Goal: Information Seeking & Learning: Learn about a topic

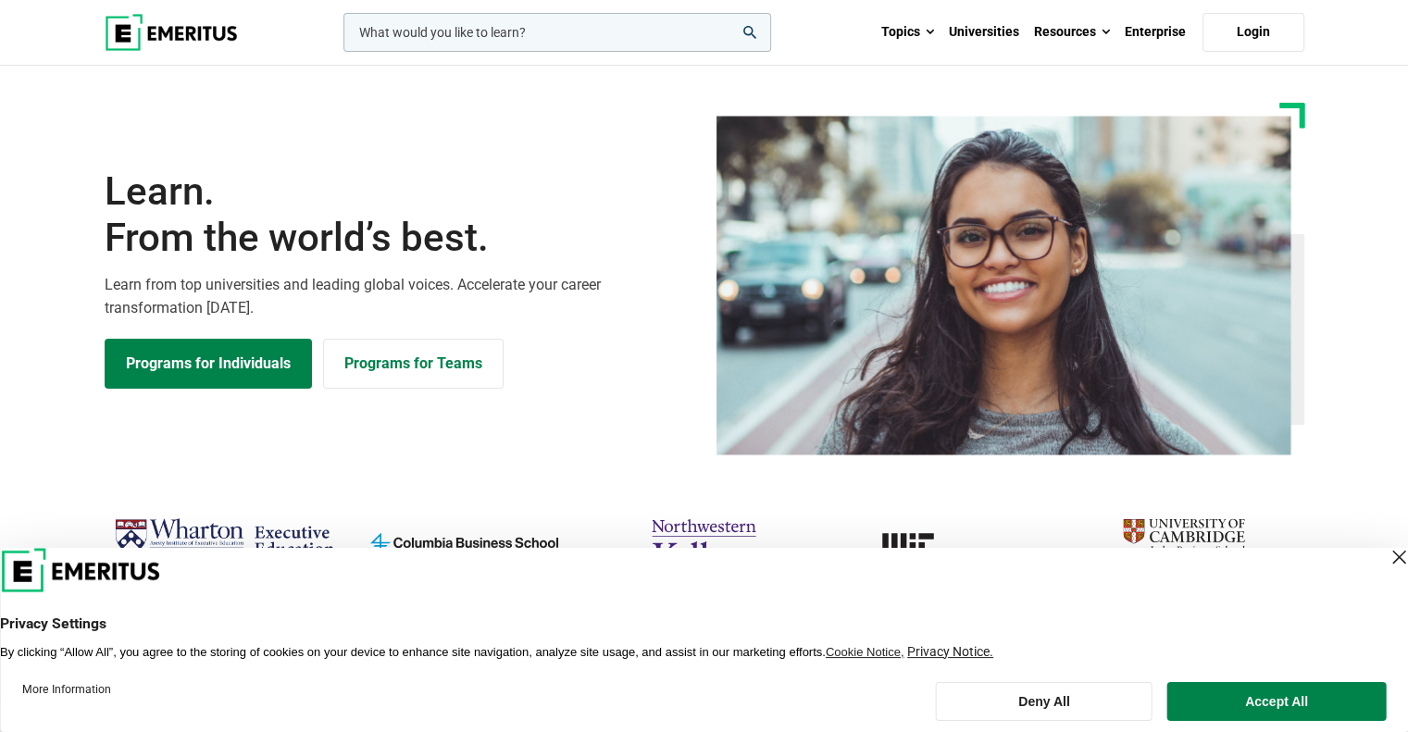
click at [1385, 552] on div "Close Layer" at bounding box center [1398, 557] width 26 height 26
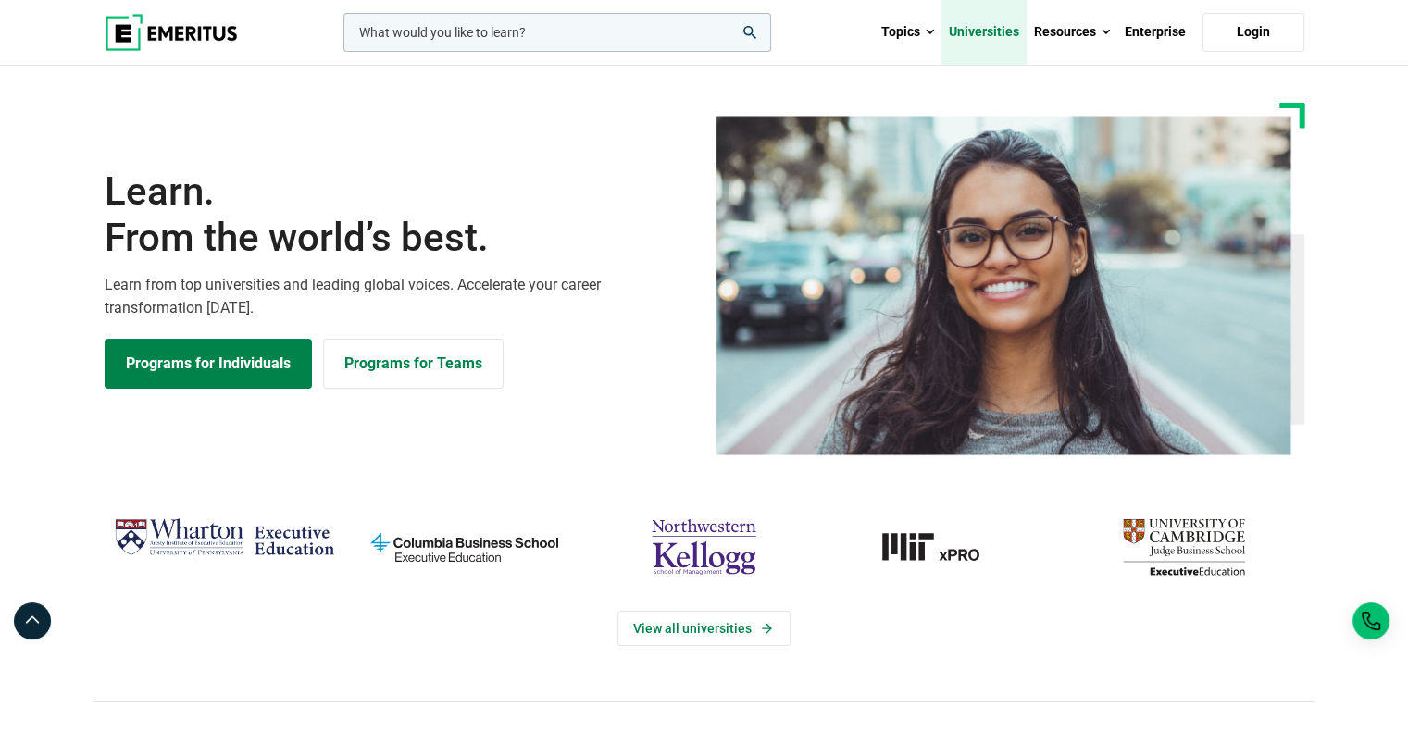
click at [998, 35] on link "Universities" at bounding box center [983, 32] width 85 height 65
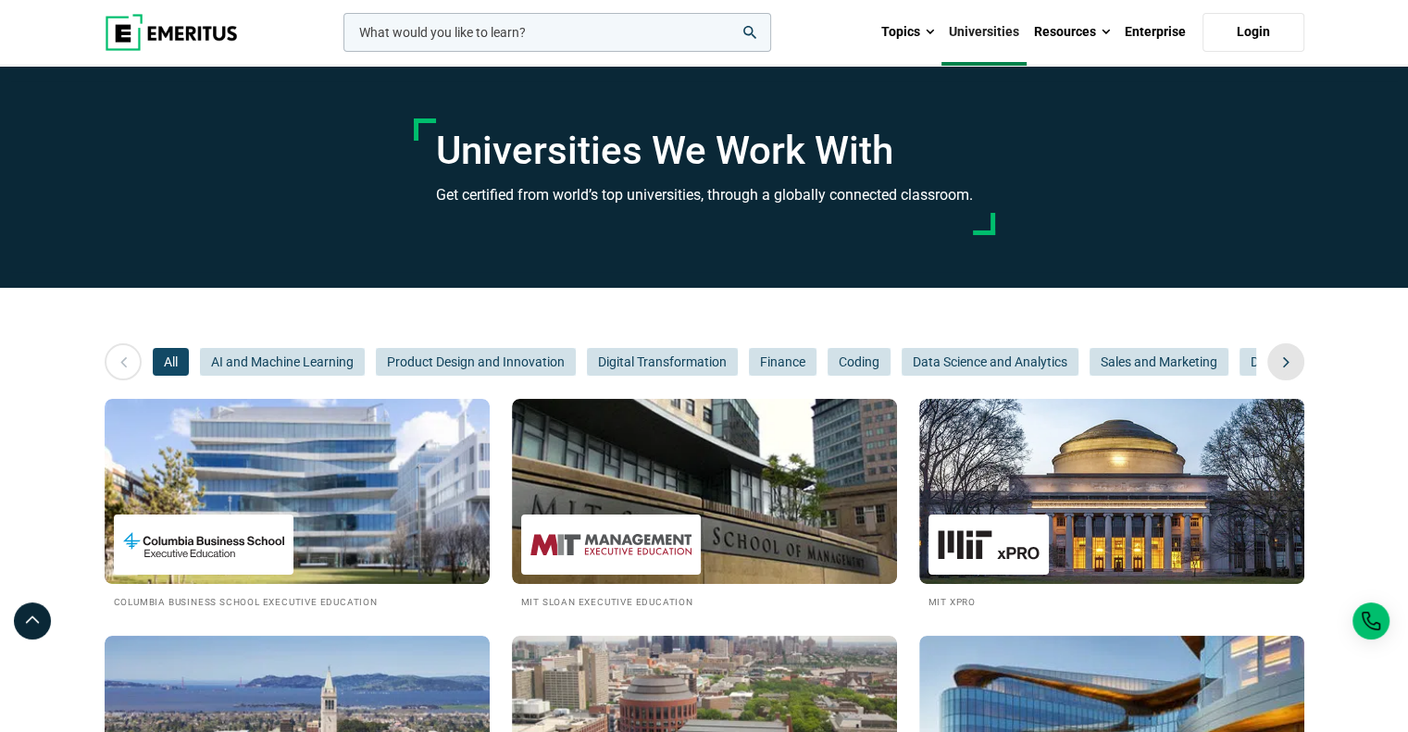
click at [1281, 363] on icon at bounding box center [1286, 361] width 32 height 33
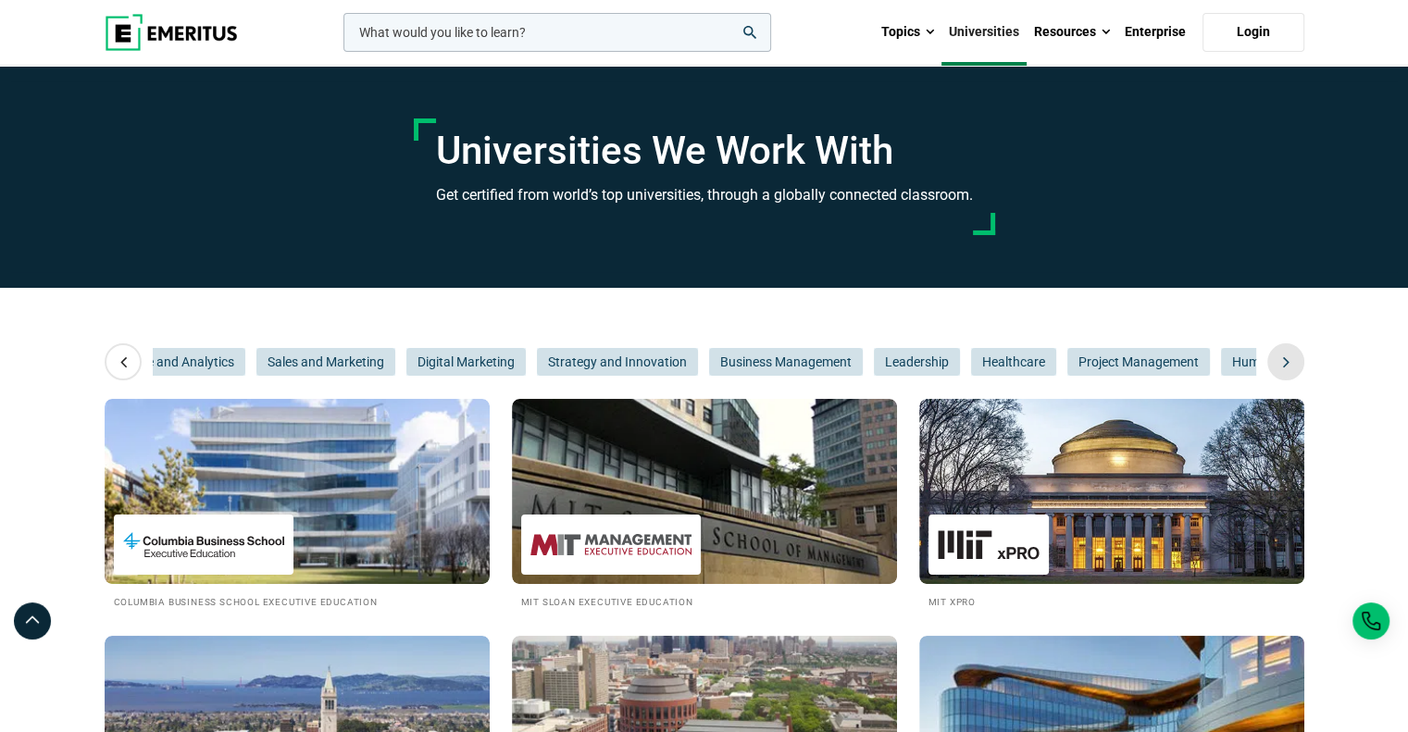
click at [1281, 363] on icon at bounding box center [1286, 361] width 32 height 33
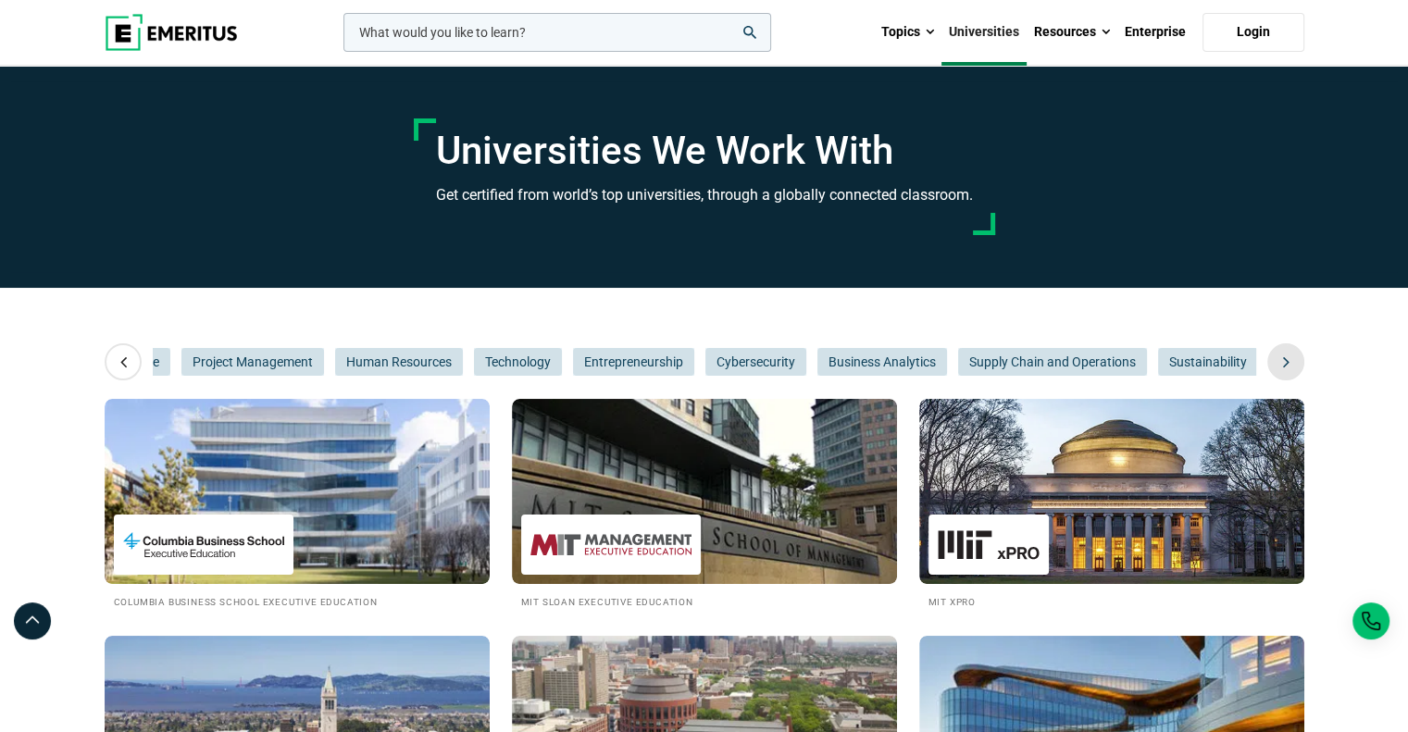
click at [1281, 363] on icon at bounding box center [1286, 361] width 32 height 33
click at [520, 360] on span "Technology" at bounding box center [518, 362] width 88 height 28
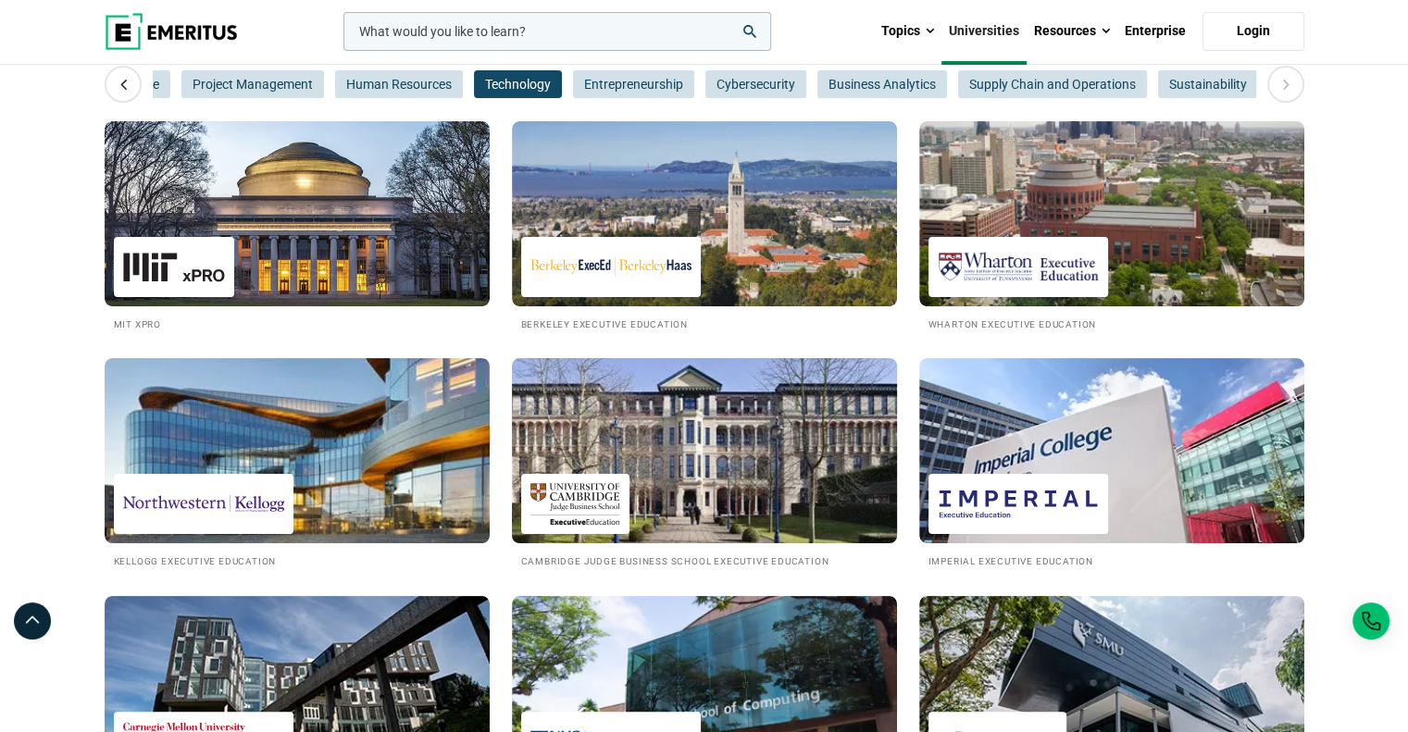
scroll to position [740, 0]
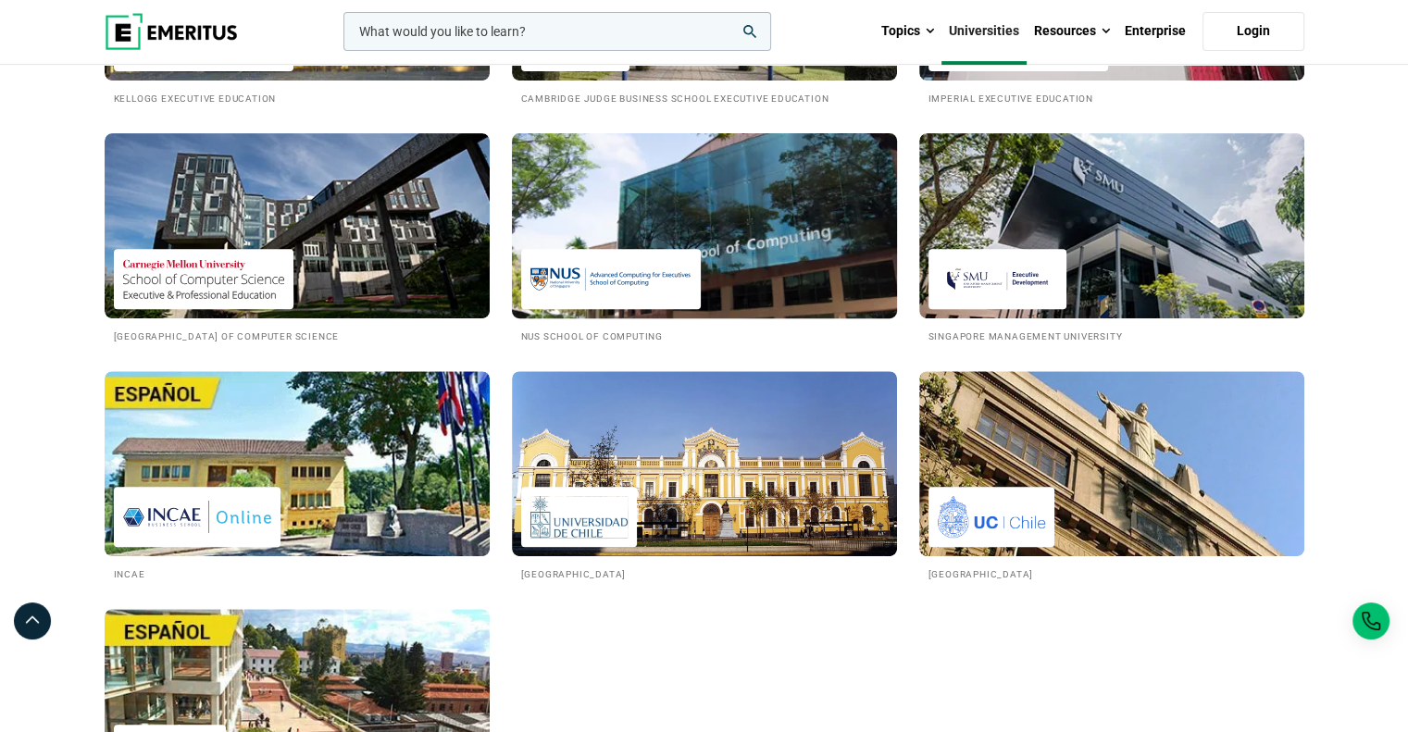
click at [681, 188] on img at bounding box center [704, 226] width 424 height 204
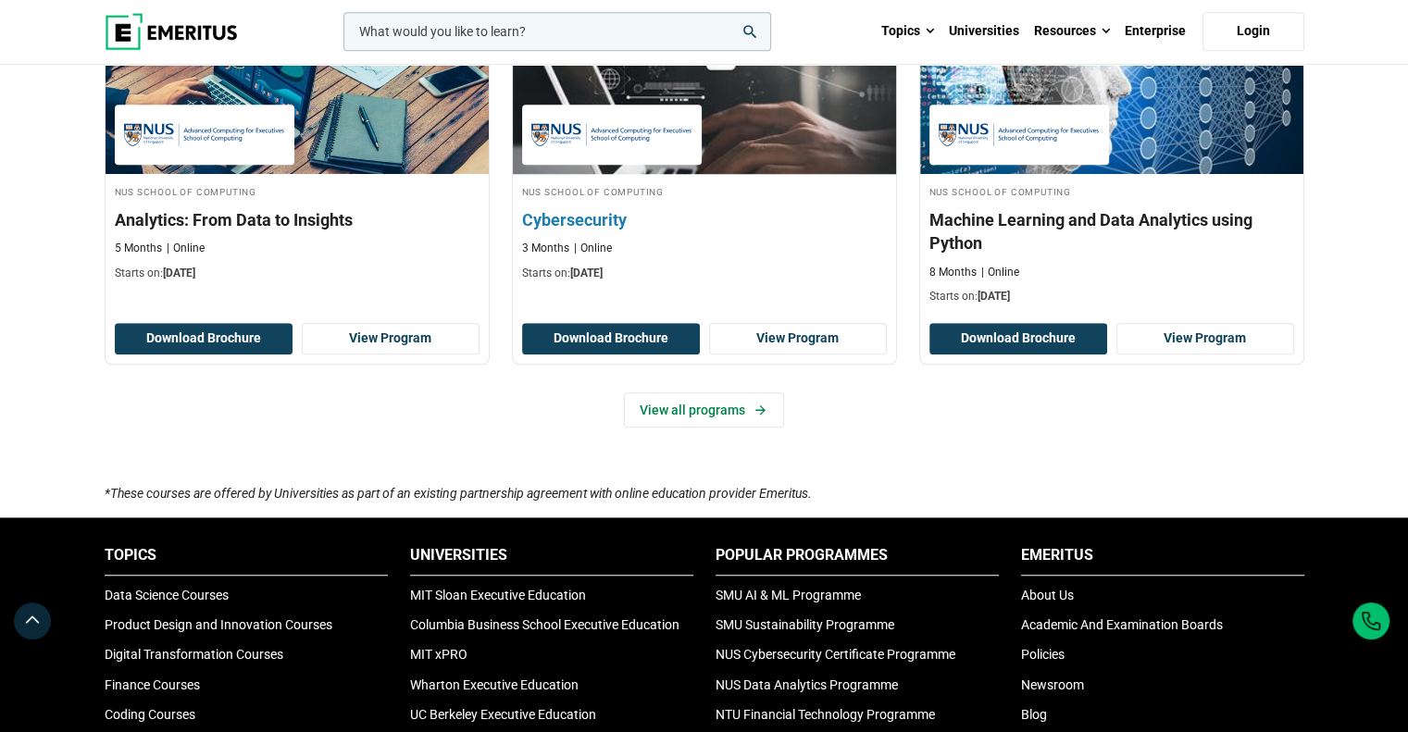
scroll to position [1296, 0]
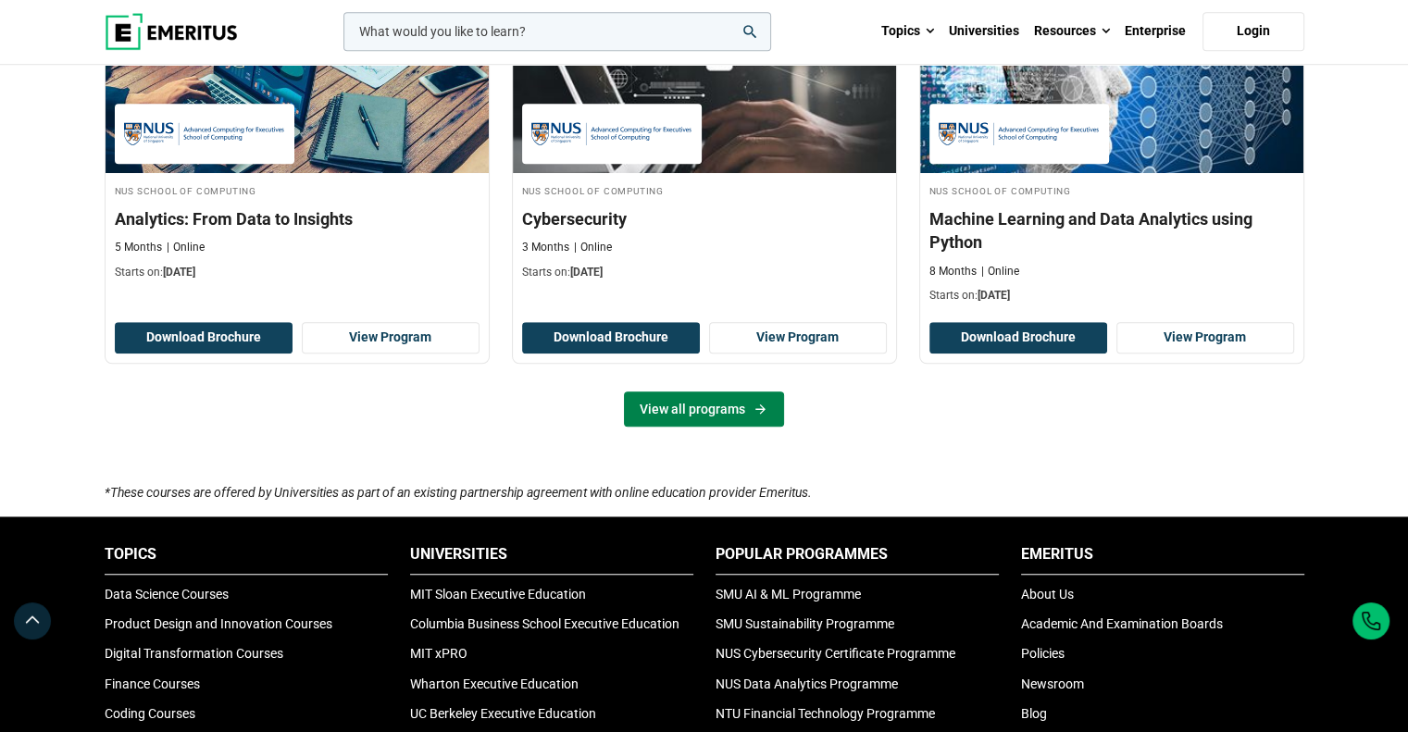
click at [738, 407] on link "View all programs" at bounding box center [704, 408] width 160 height 35
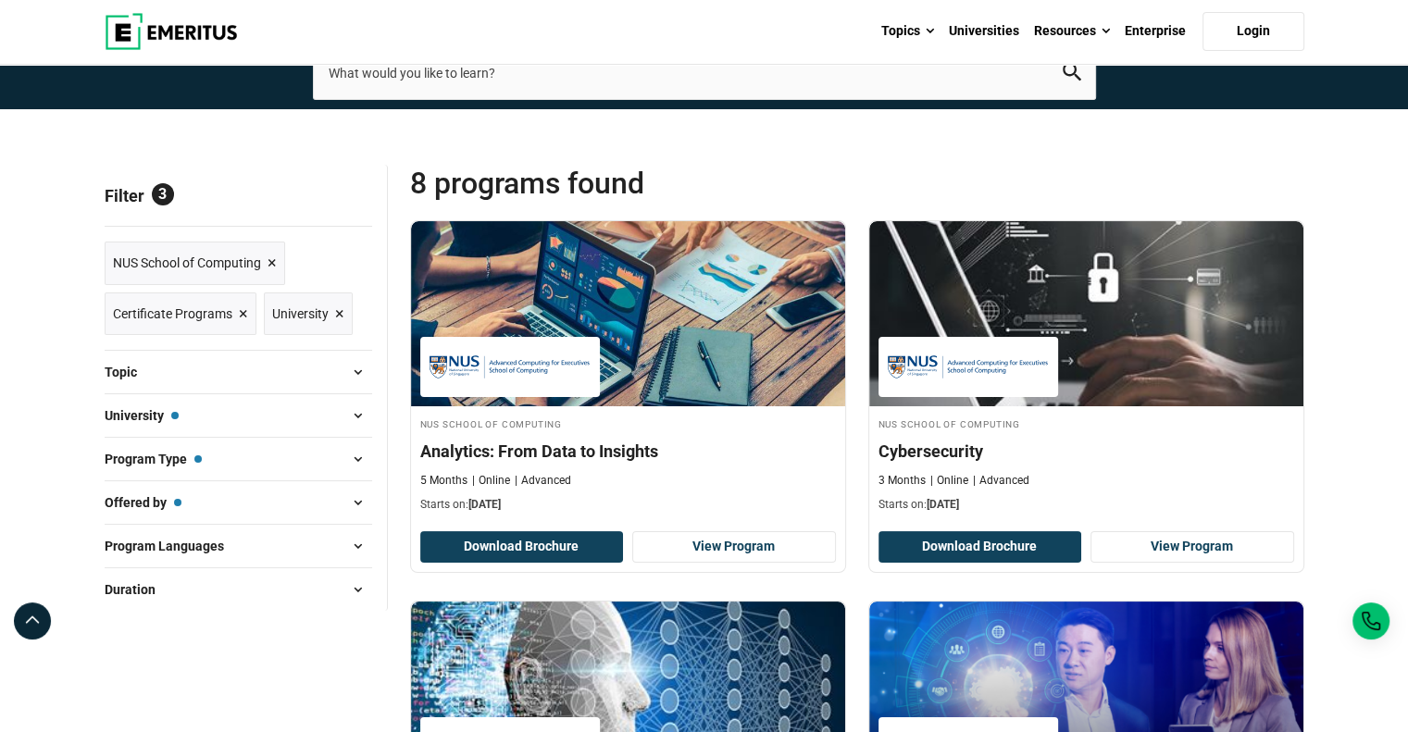
scroll to position [278, 0]
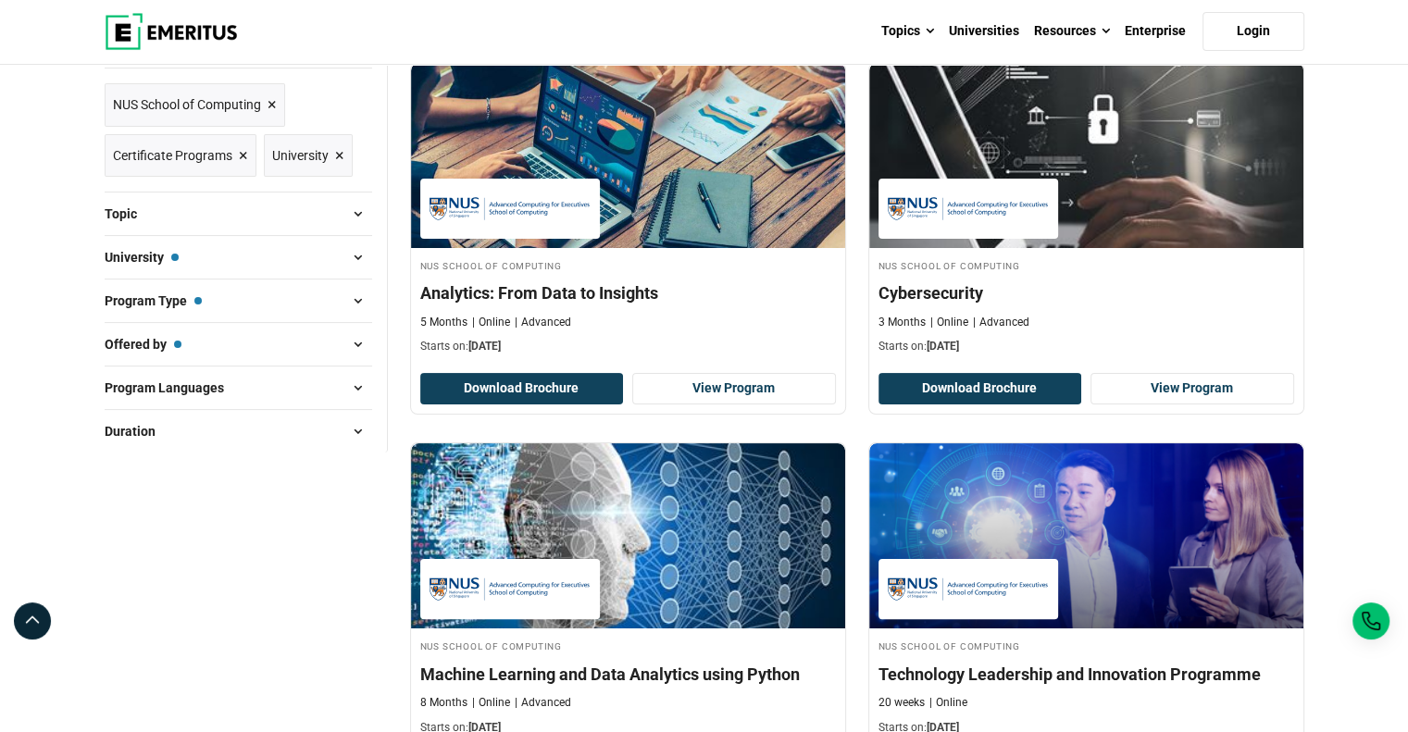
click at [351, 257] on span at bounding box center [358, 257] width 28 height 28
click at [357, 256] on span at bounding box center [358, 257] width 28 height 28
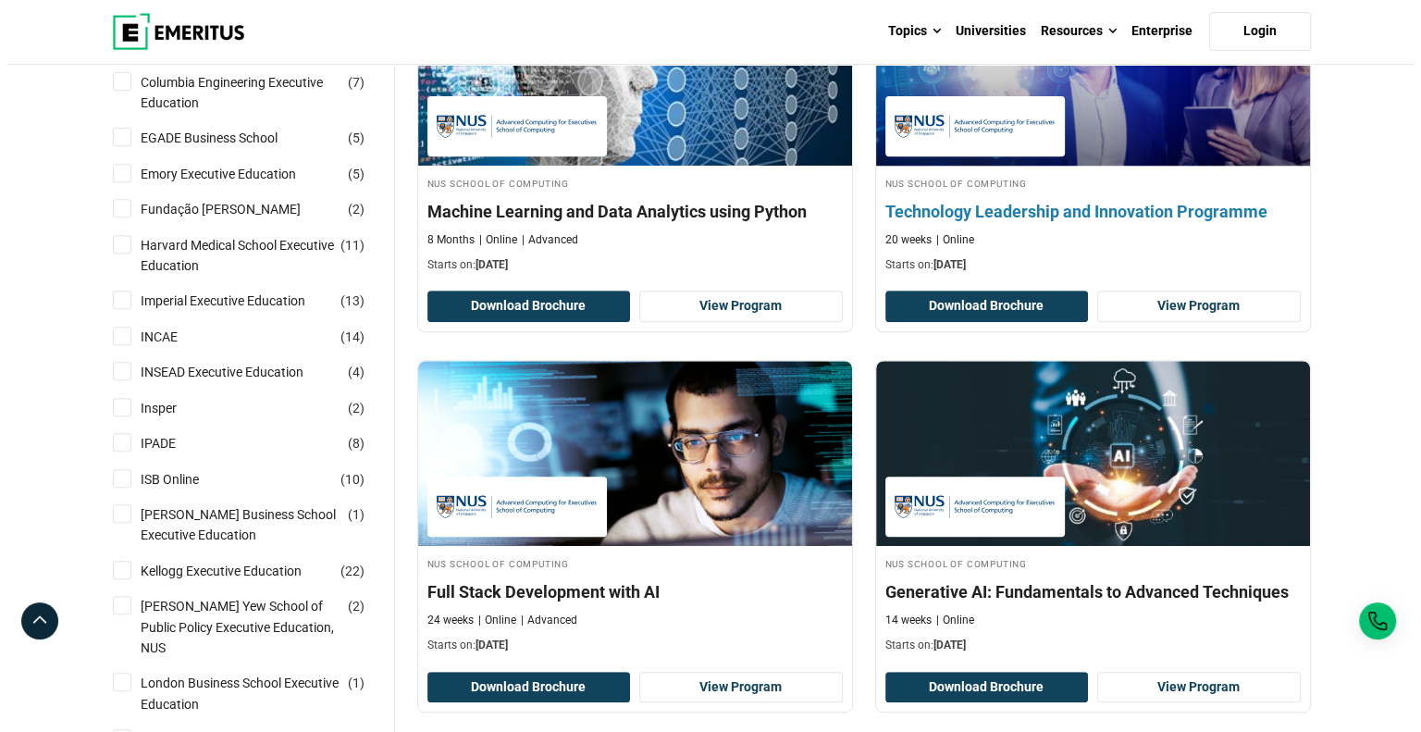
scroll to position [0, 0]
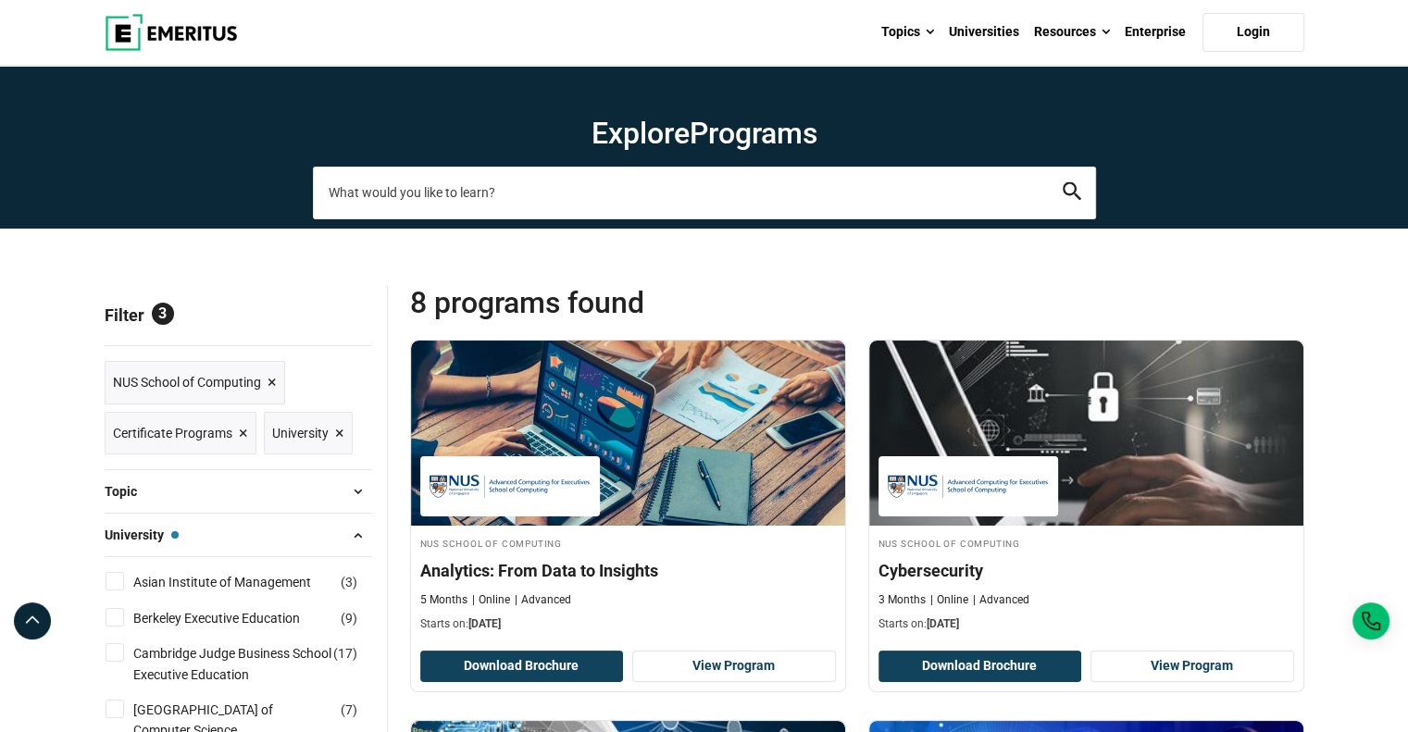
click at [430, 190] on input "search-page" at bounding box center [704, 193] width 783 height 52
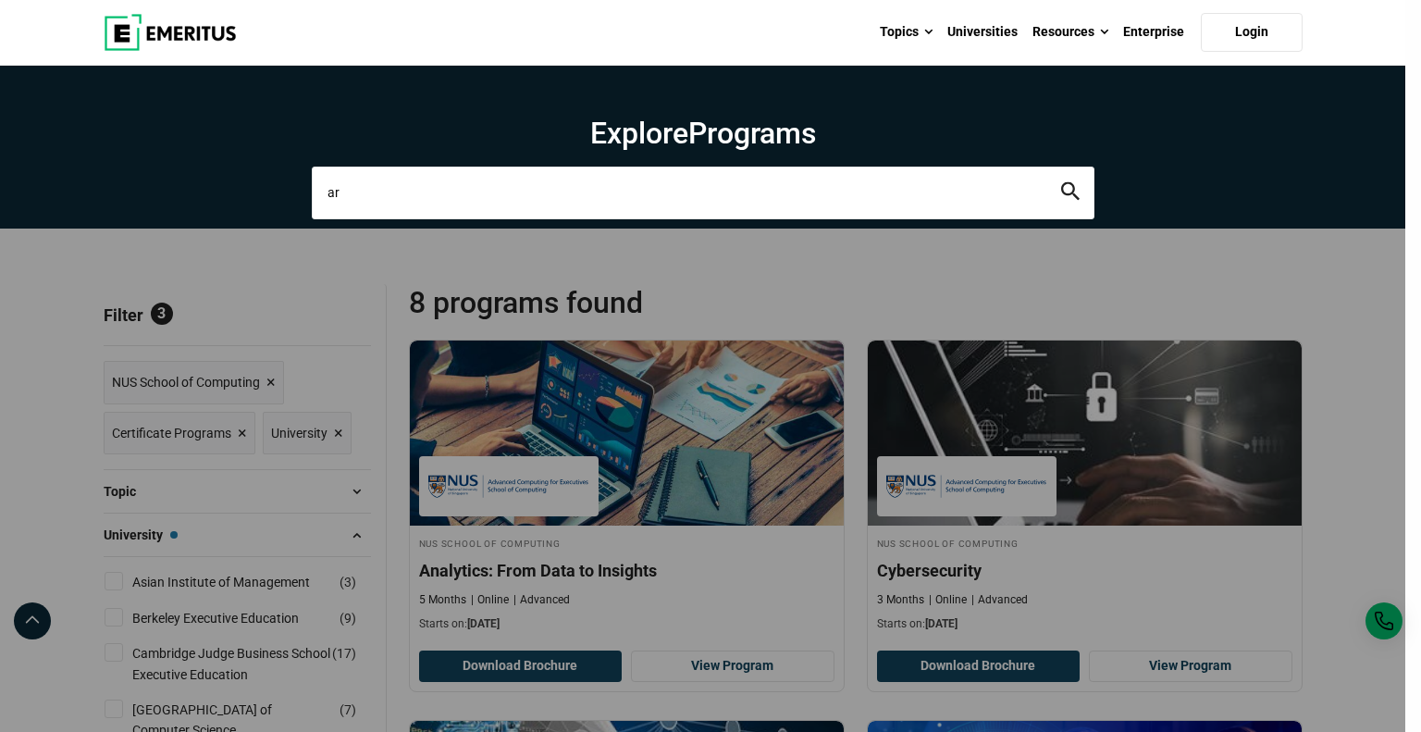
type input "a"
type input "agent"
click at [1061, 182] on button "search" at bounding box center [1070, 192] width 19 height 21
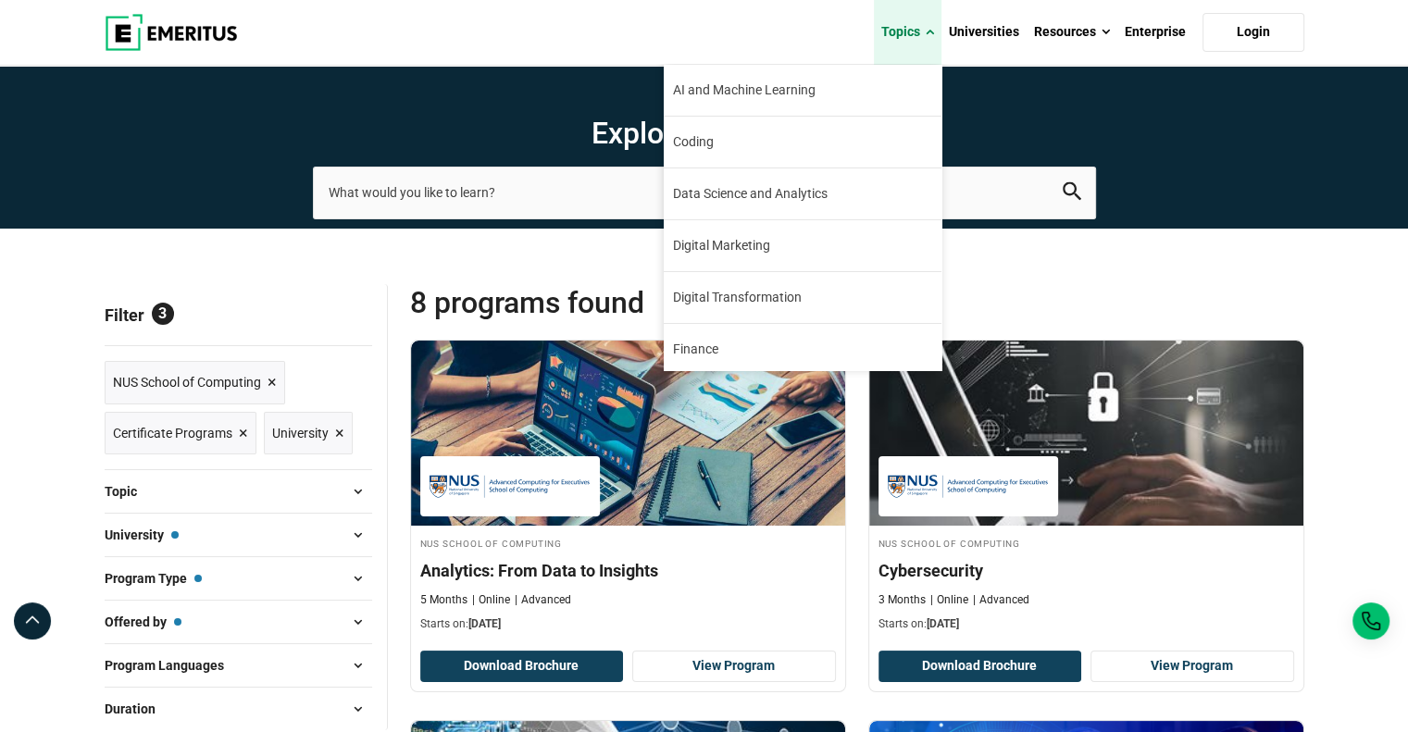
click at [930, 31] on span at bounding box center [929, 32] width 8 height 19
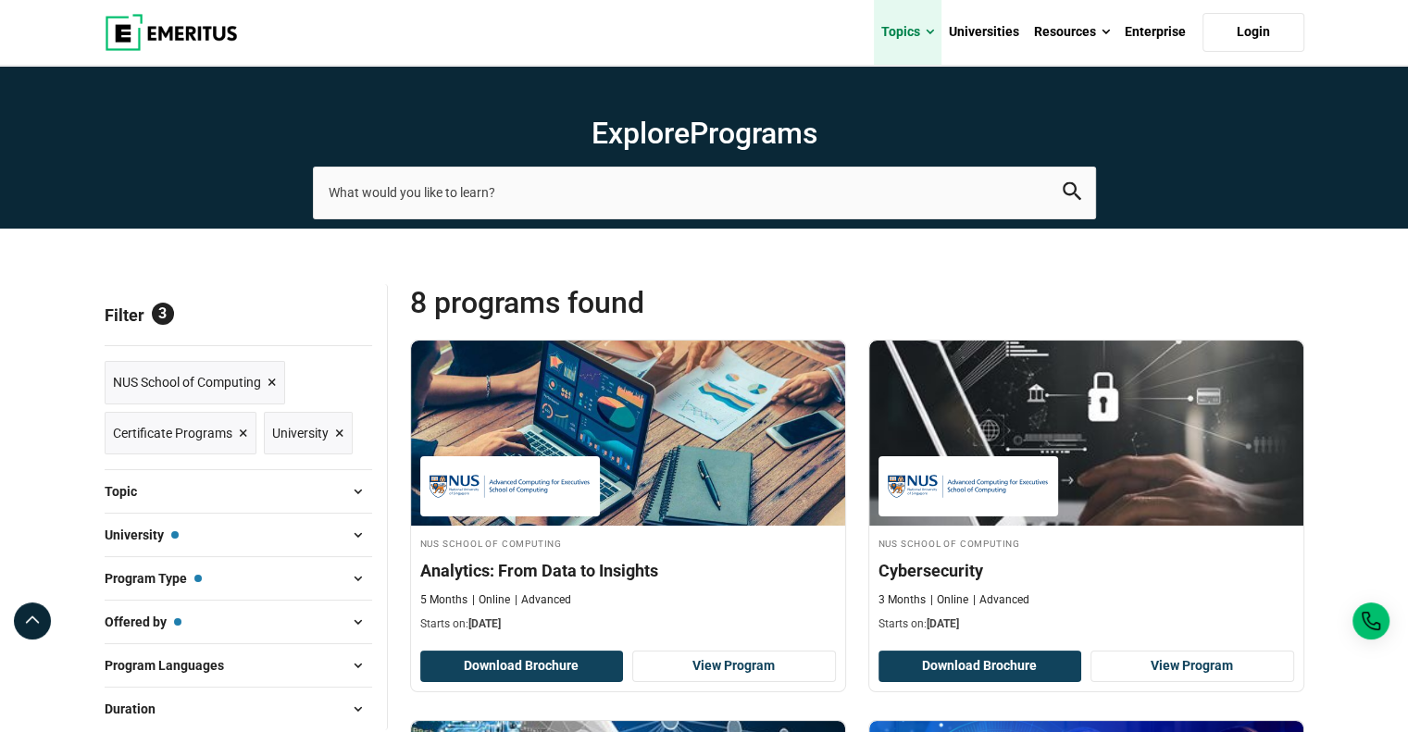
click at [930, 31] on span at bounding box center [929, 32] width 8 height 19
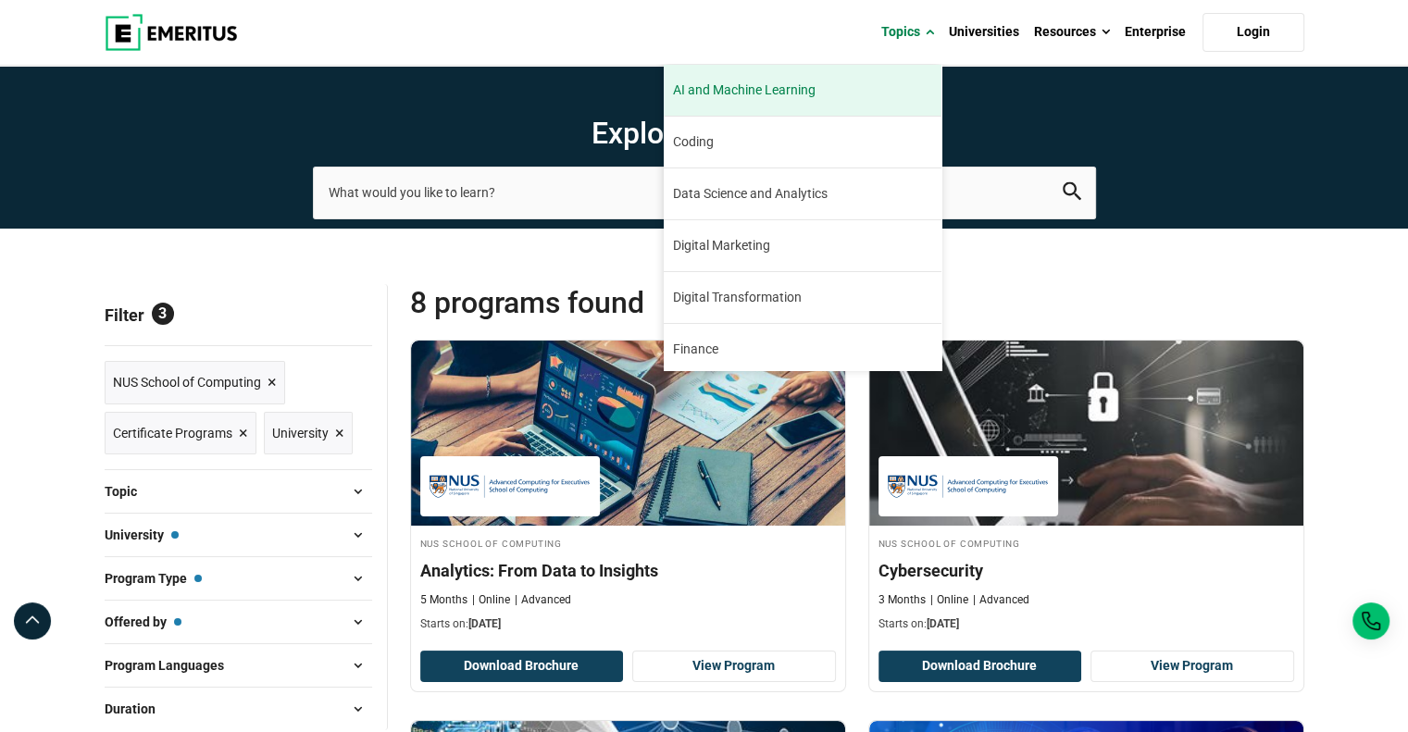
click at [829, 100] on link "AI and Machine Learning By 2023, 40 percent of infrastructure and operations te…" at bounding box center [803, 90] width 278 height 51
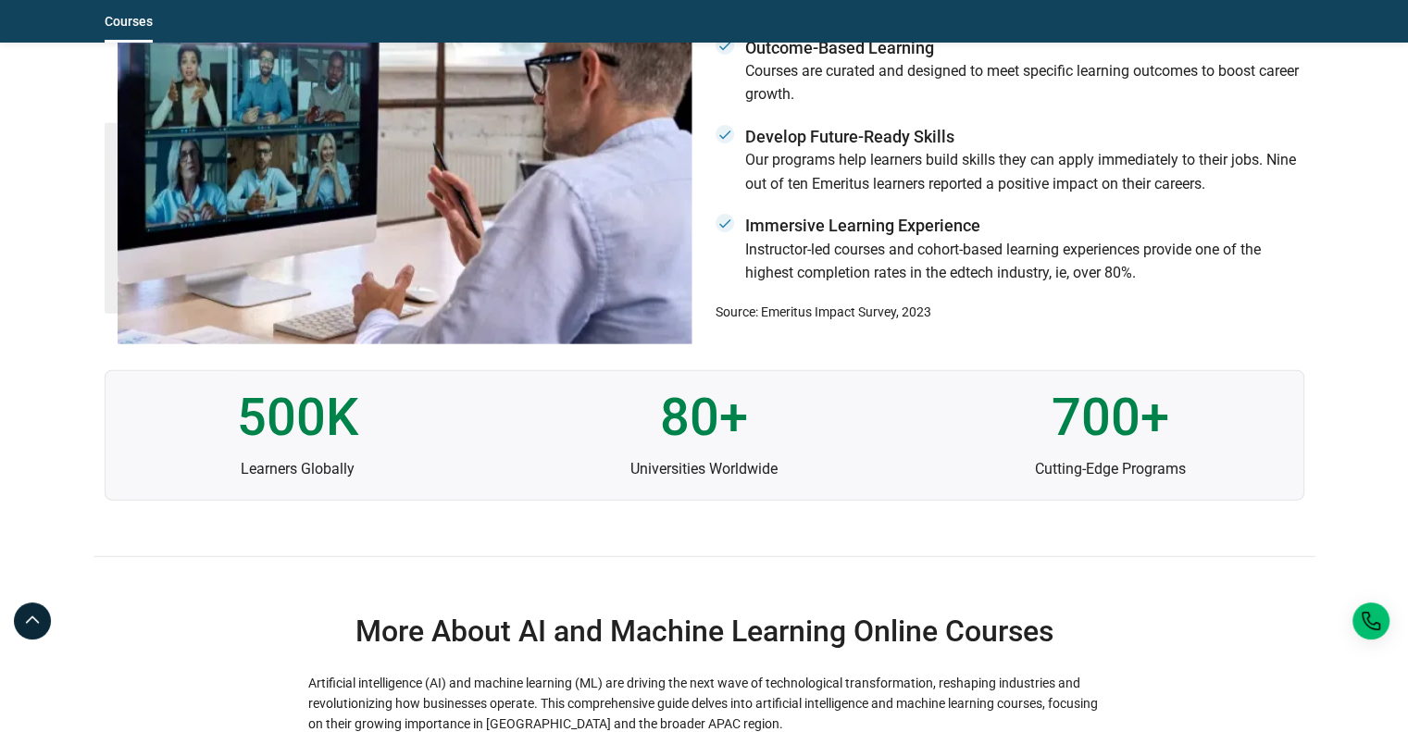
scroll to position [5182, 0]
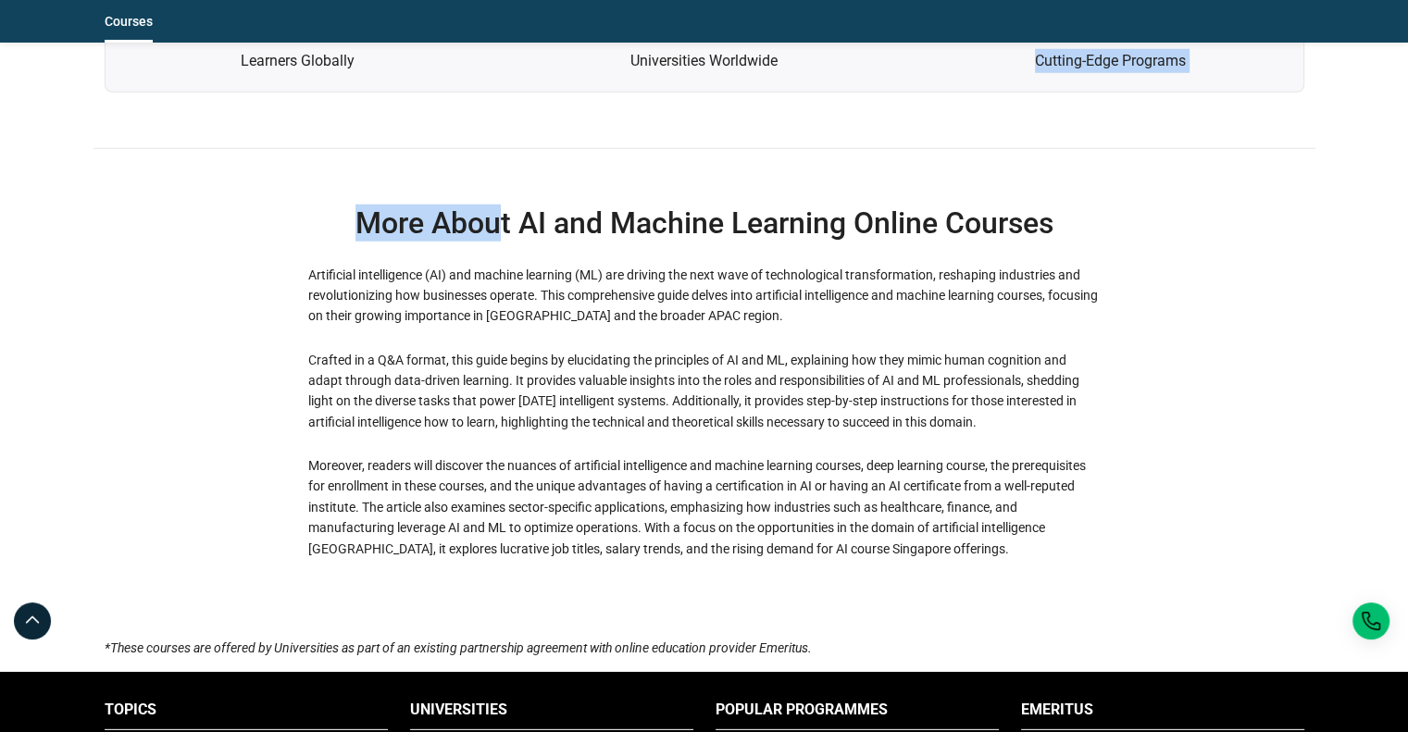
drag, startPoint x: 496, startPoint y: 213, endPoint x: 909, endPoint y: 195, distance: 413.1
click at [909, 205] on h2 "More About AI and Machine Learning Online Courses" at bounding box center [704, 223] width 792 height 37
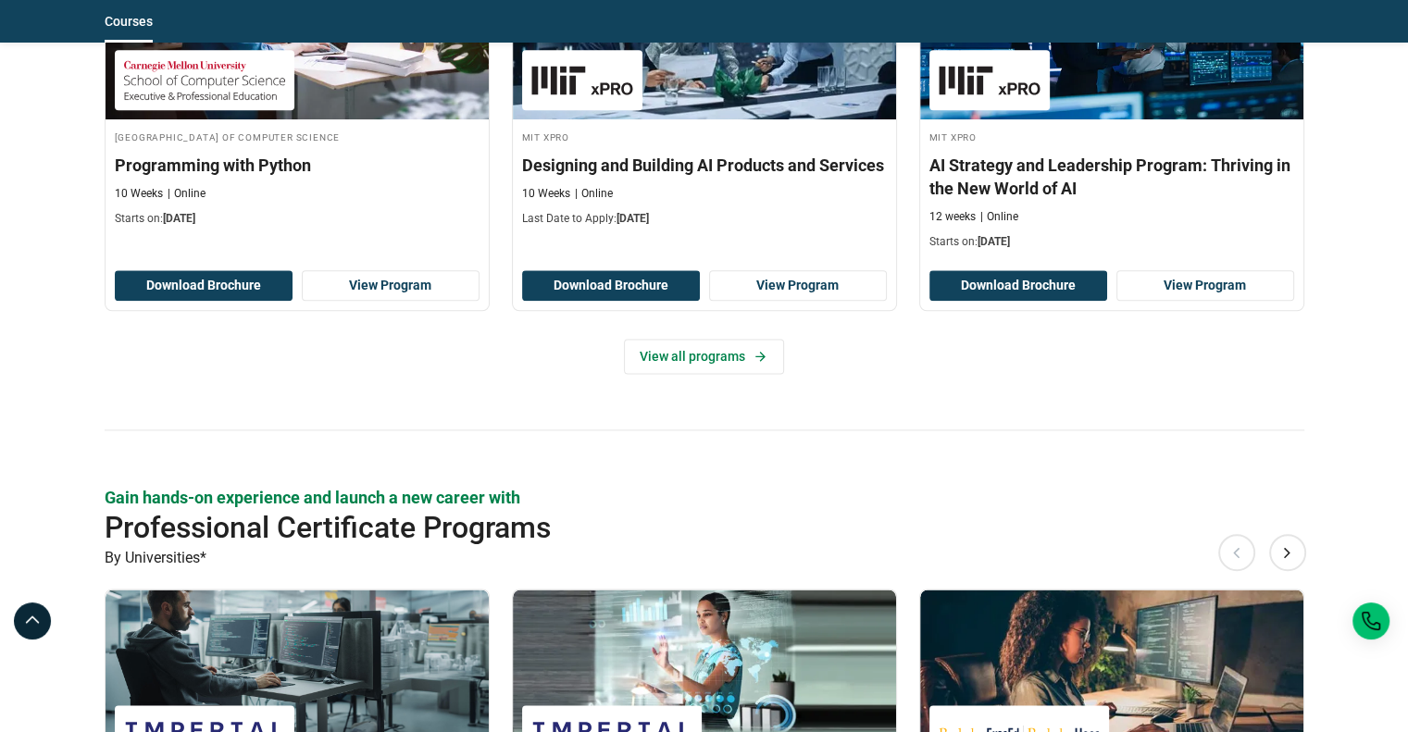
scroll to position [2684, 0]
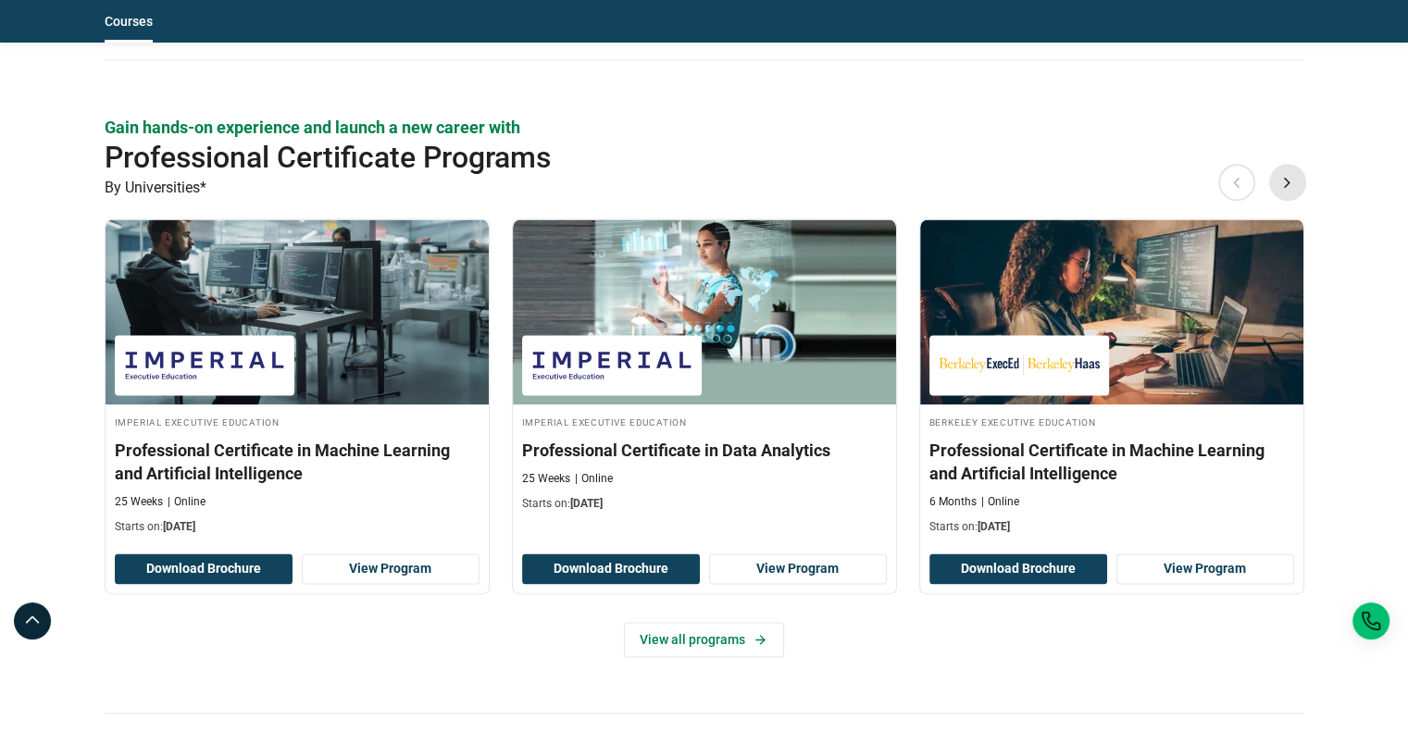
click at [1288, 182] on button "Next" at bounding box center [1287, 182] width 37 height 37
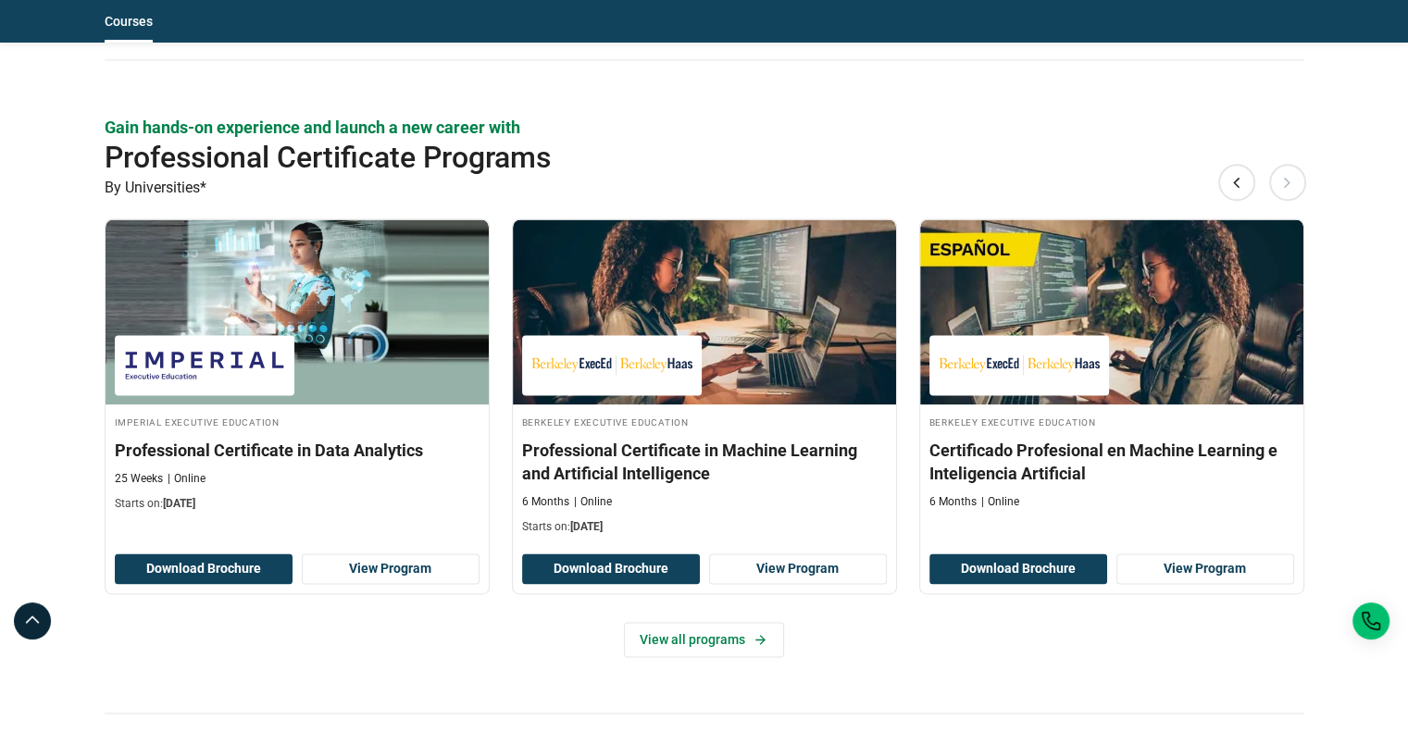
click at [1288, 182] on button "Next" at bounding box center [1287, 182] width 37 height 37
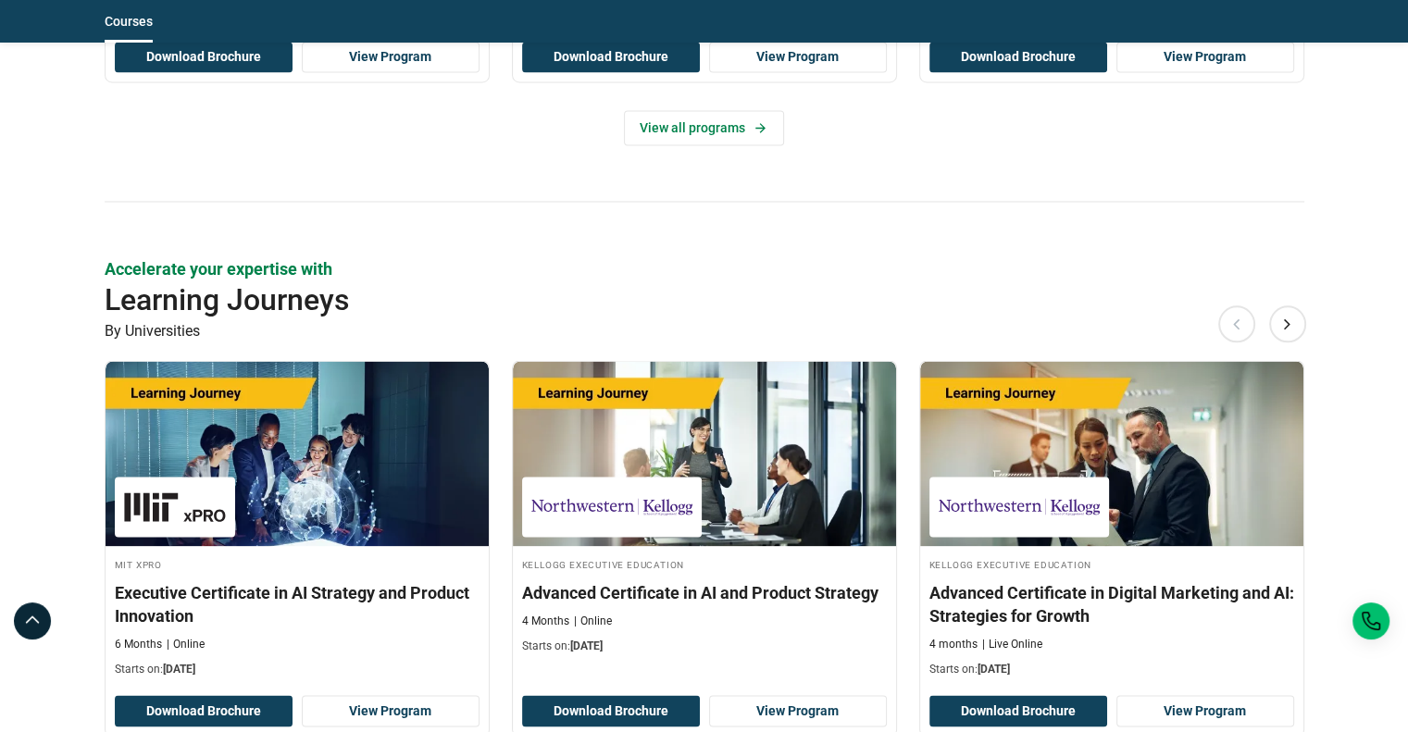
scroll to position [3239, 0]
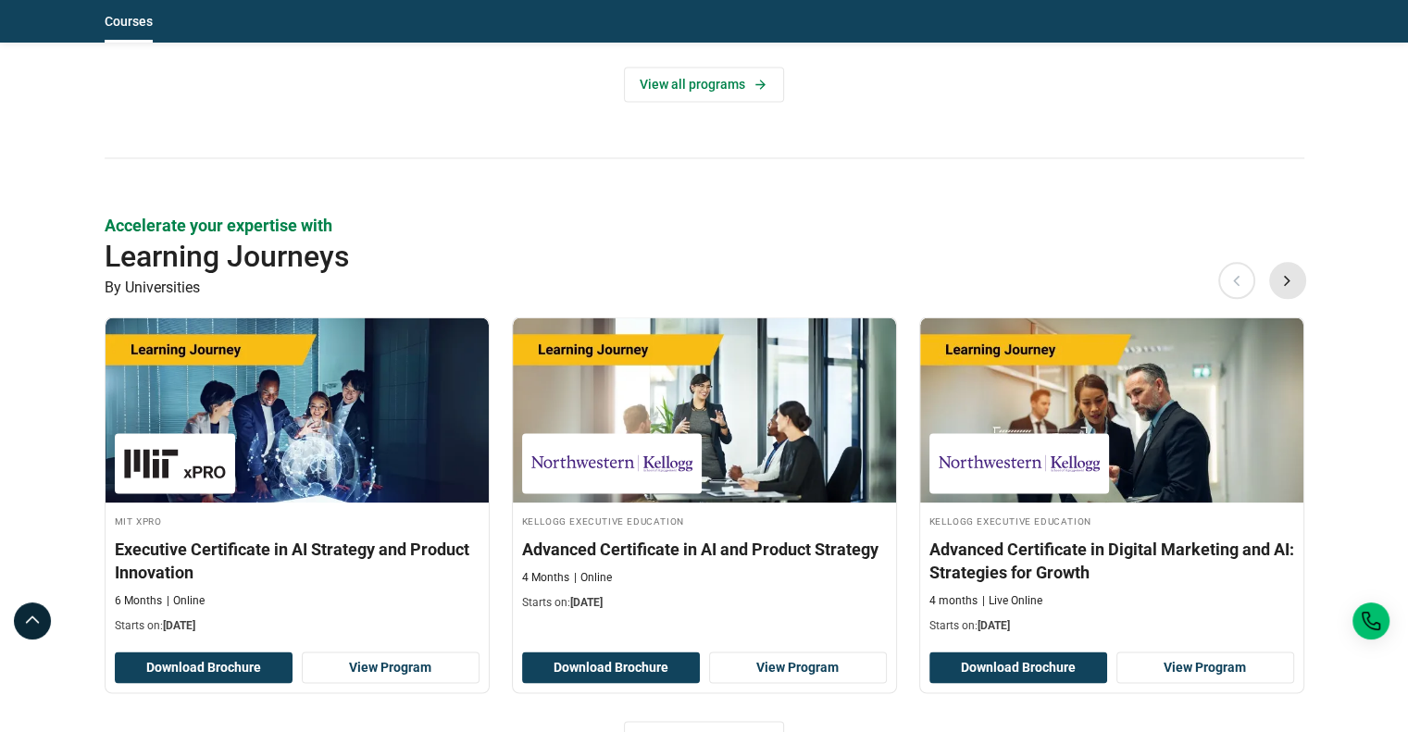
click at [1276, 284] on button "Next" at bounding box center [1287, 280] width 37 height 37
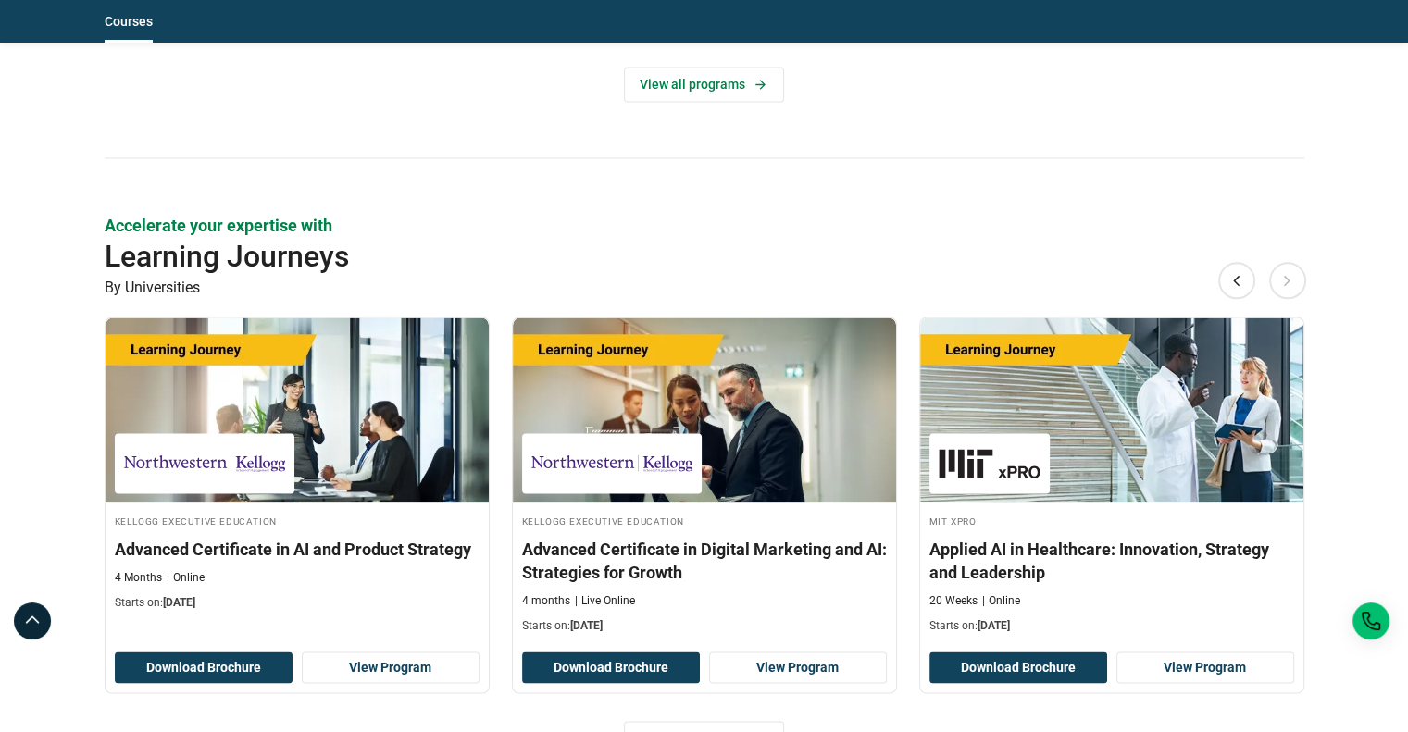
click at [1284, 277] on button "Next" at bounding box center [1287, 280] width 37 height 37
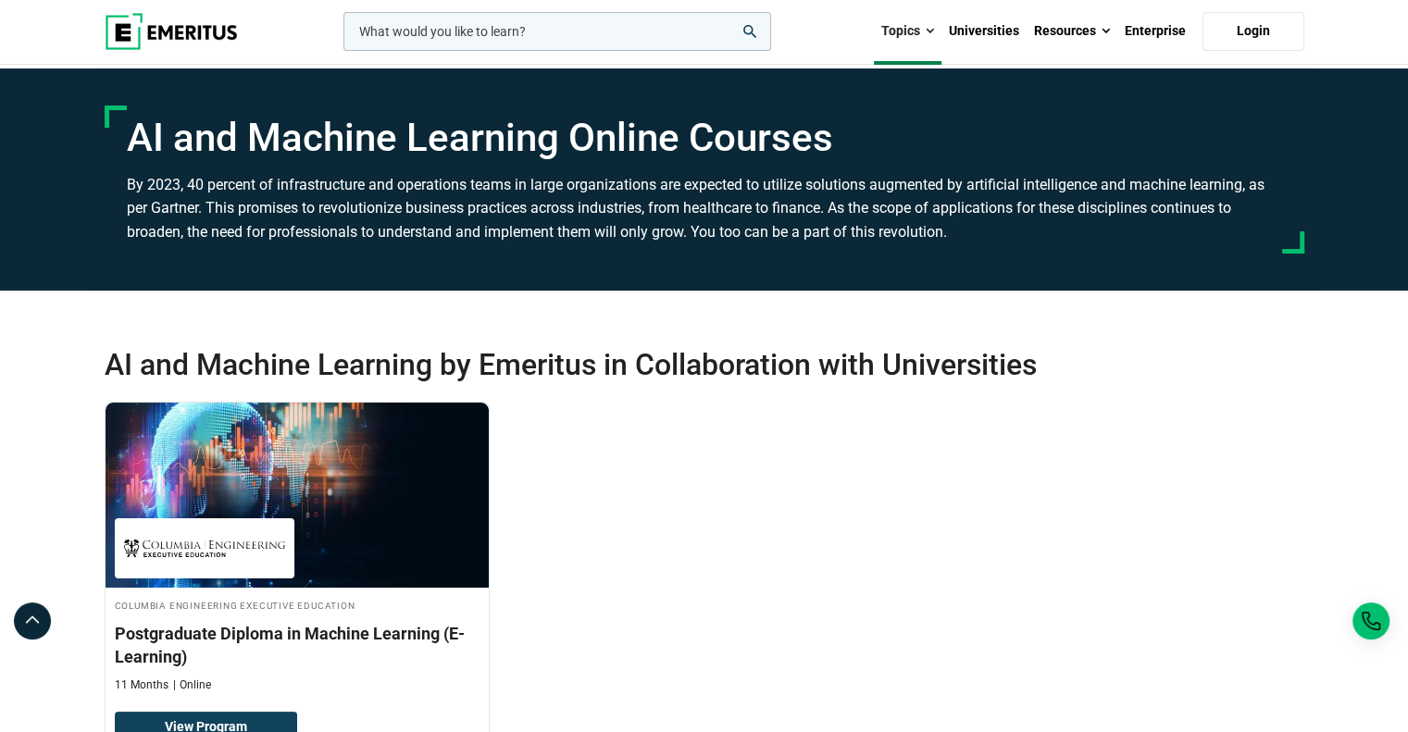
scroll to position [0, 0]
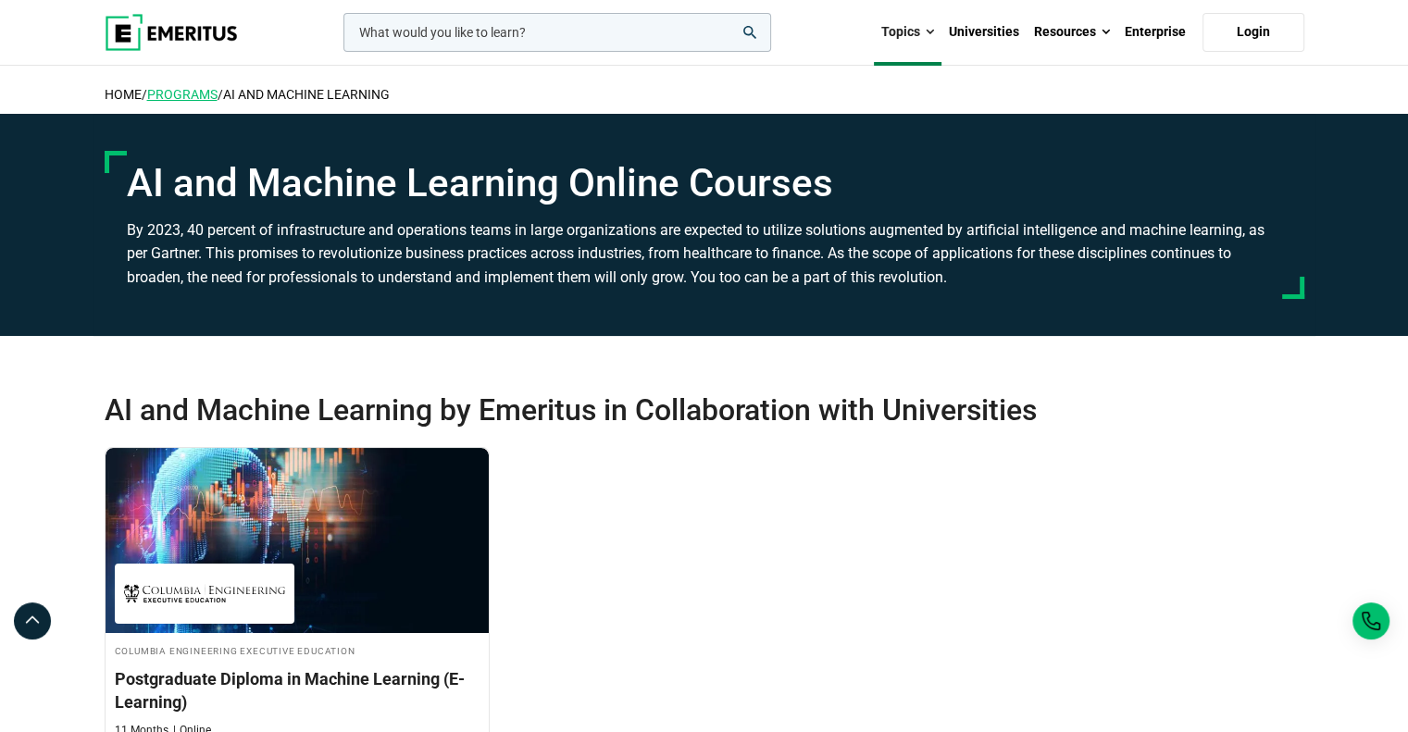
click at [198, 92] on link "Programs" at bounding box center [182, 94] width 70 height 15
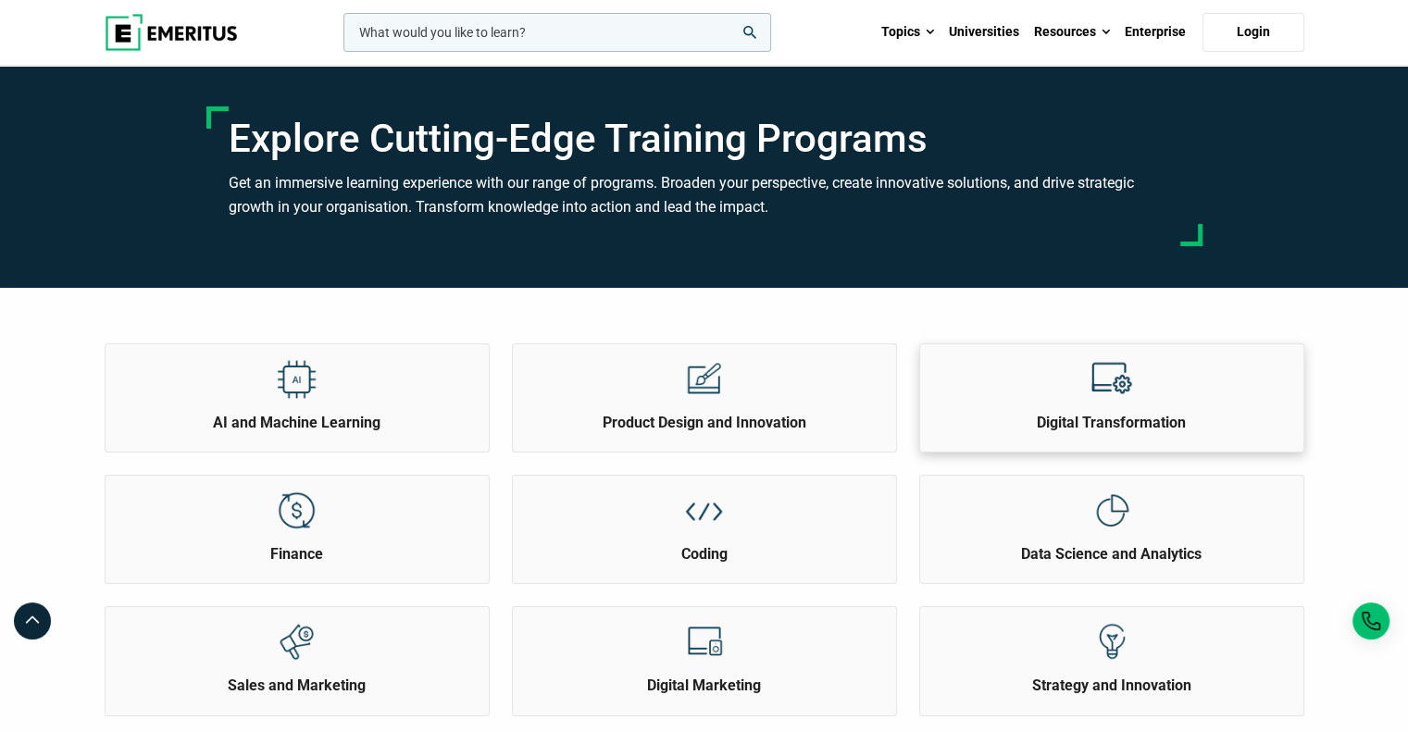
click at [1105, 385] on img at bounding box center [1111, 379] width 42 height 42
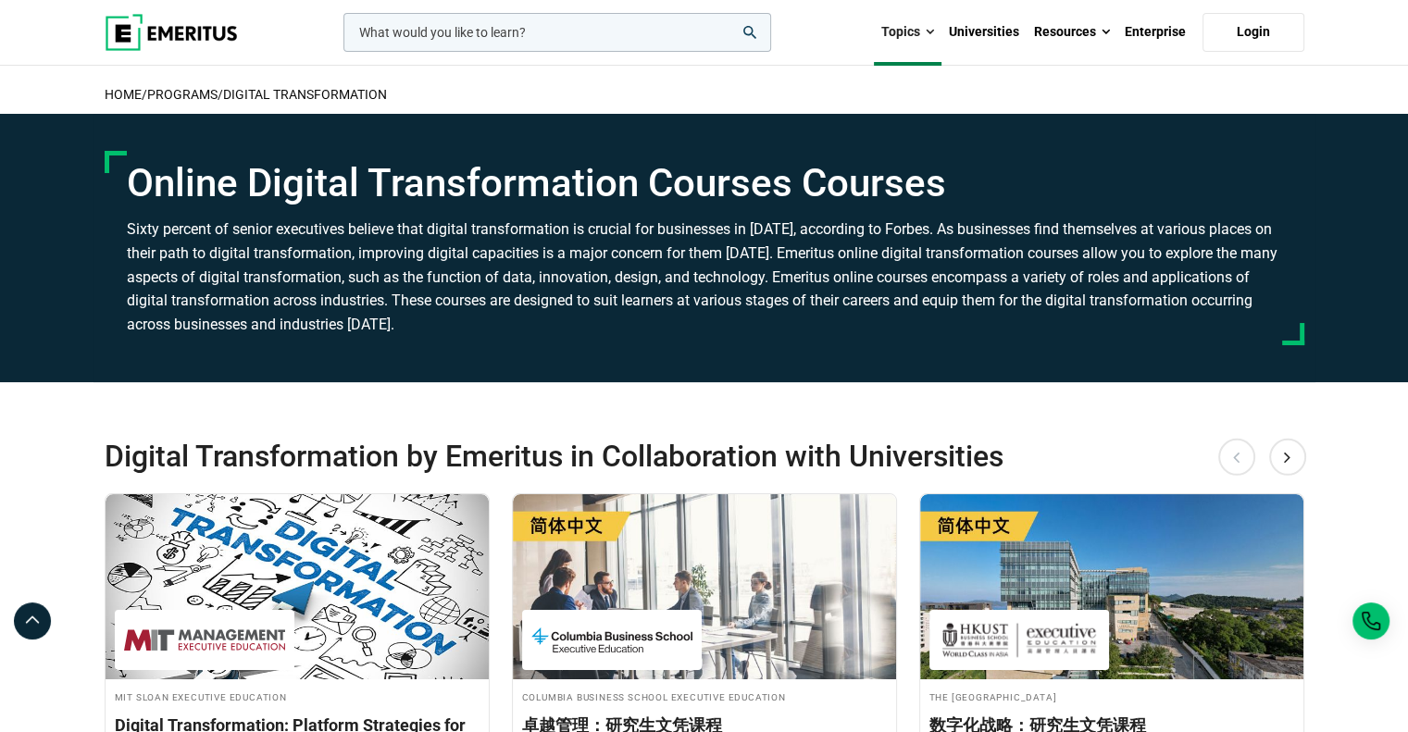
click at [180, 82] on h2 "home / Programs / Digital Transformation" at bounding box center [704, 94] width 1199 height 39
click at [181, 88] on link "Programs" at bounding box center [182, 94] width 70 height 15
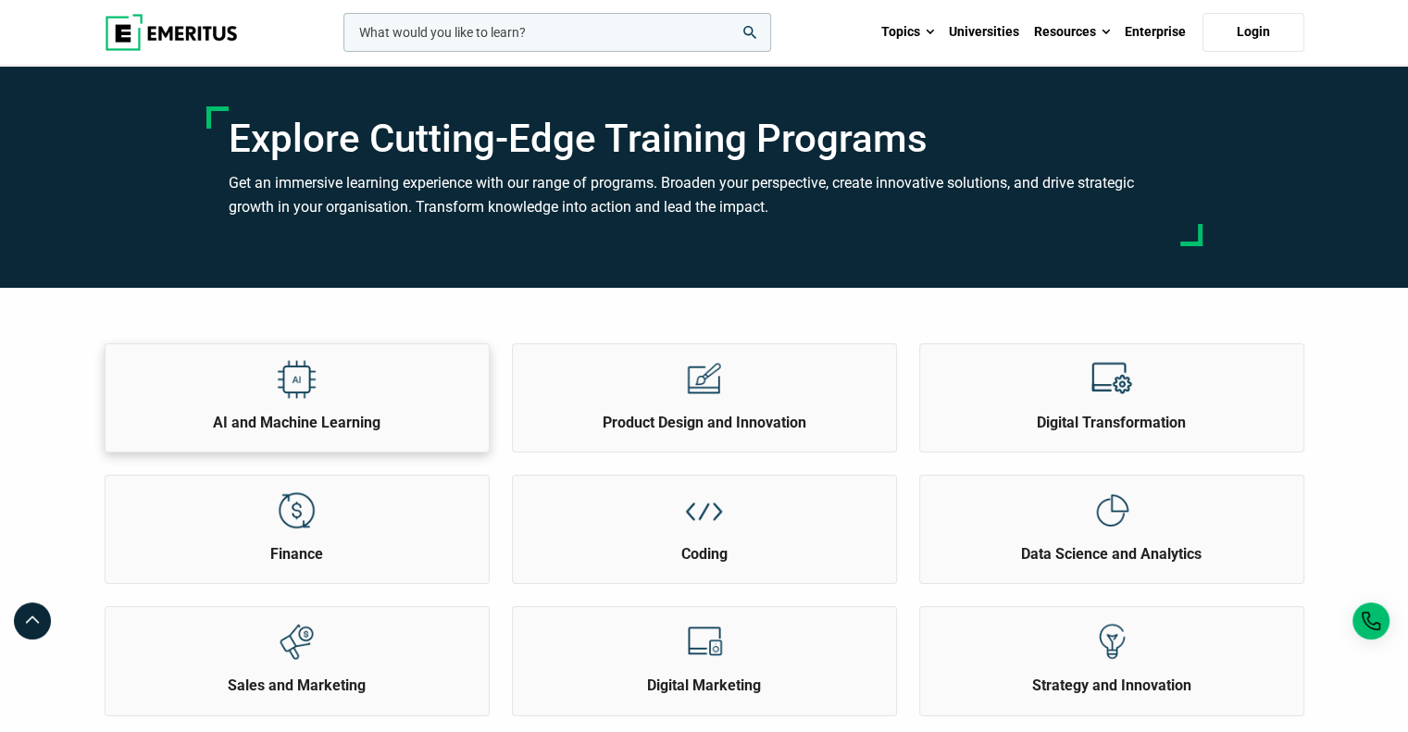
click at [285, 381] on img at bounding box center [297, 379] width 42 height 42
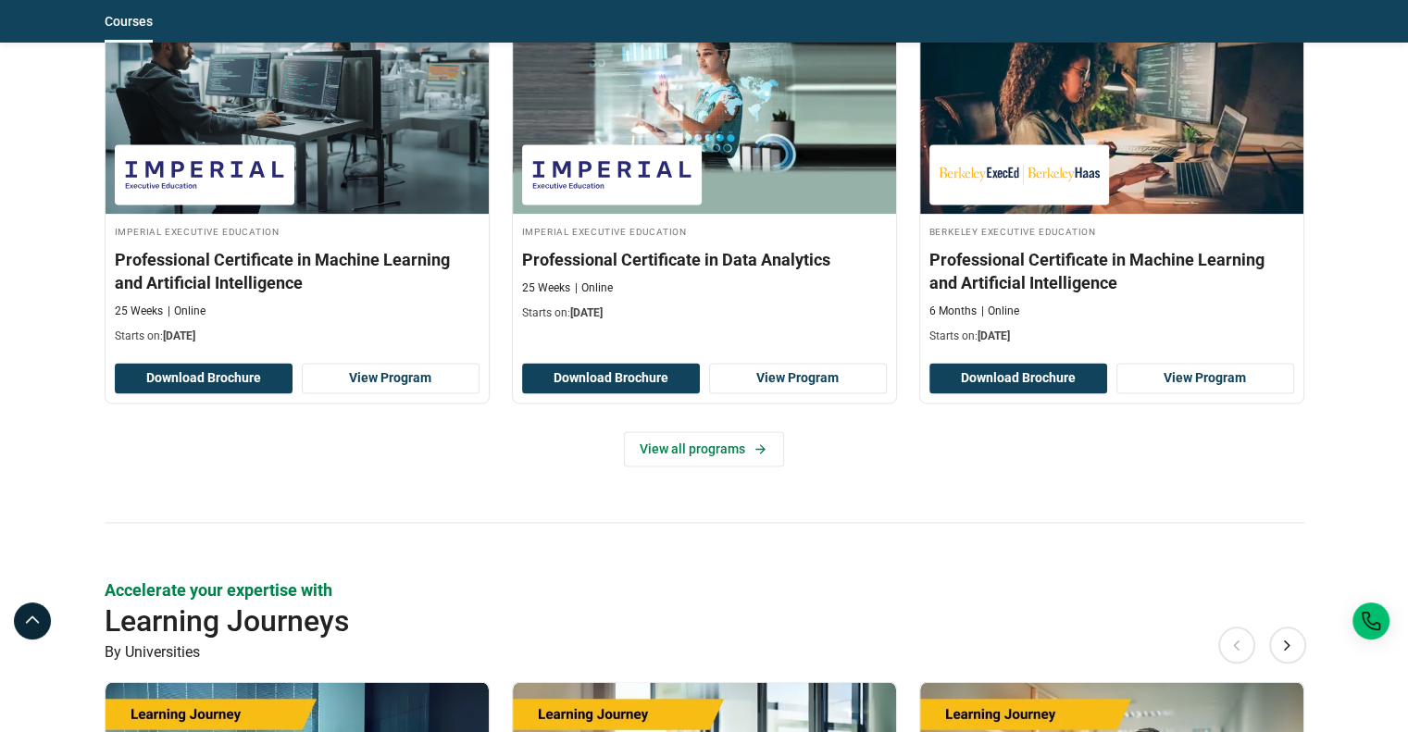
scroll to position [2961, 0]
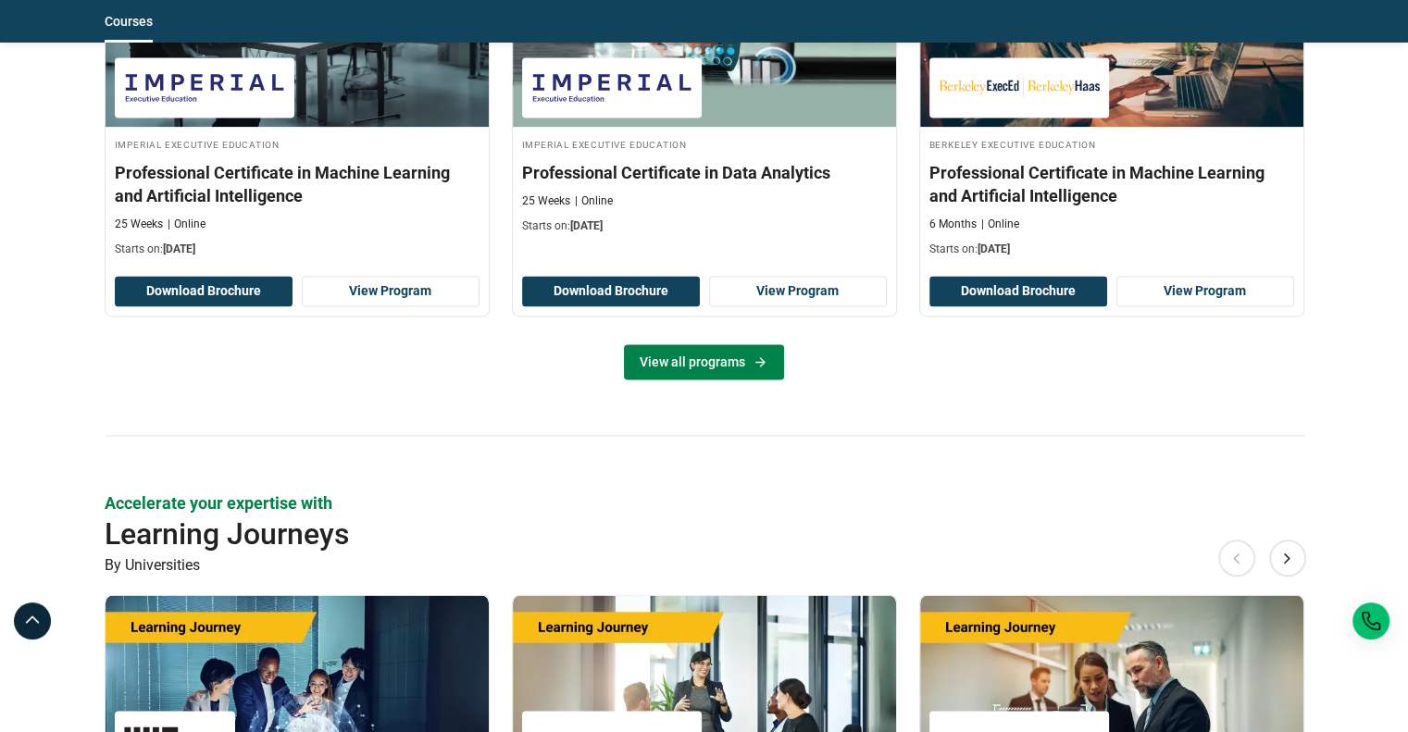
click at [722, 359] on link "View all programs" at bounding box center [704, 361] width 160 height 35
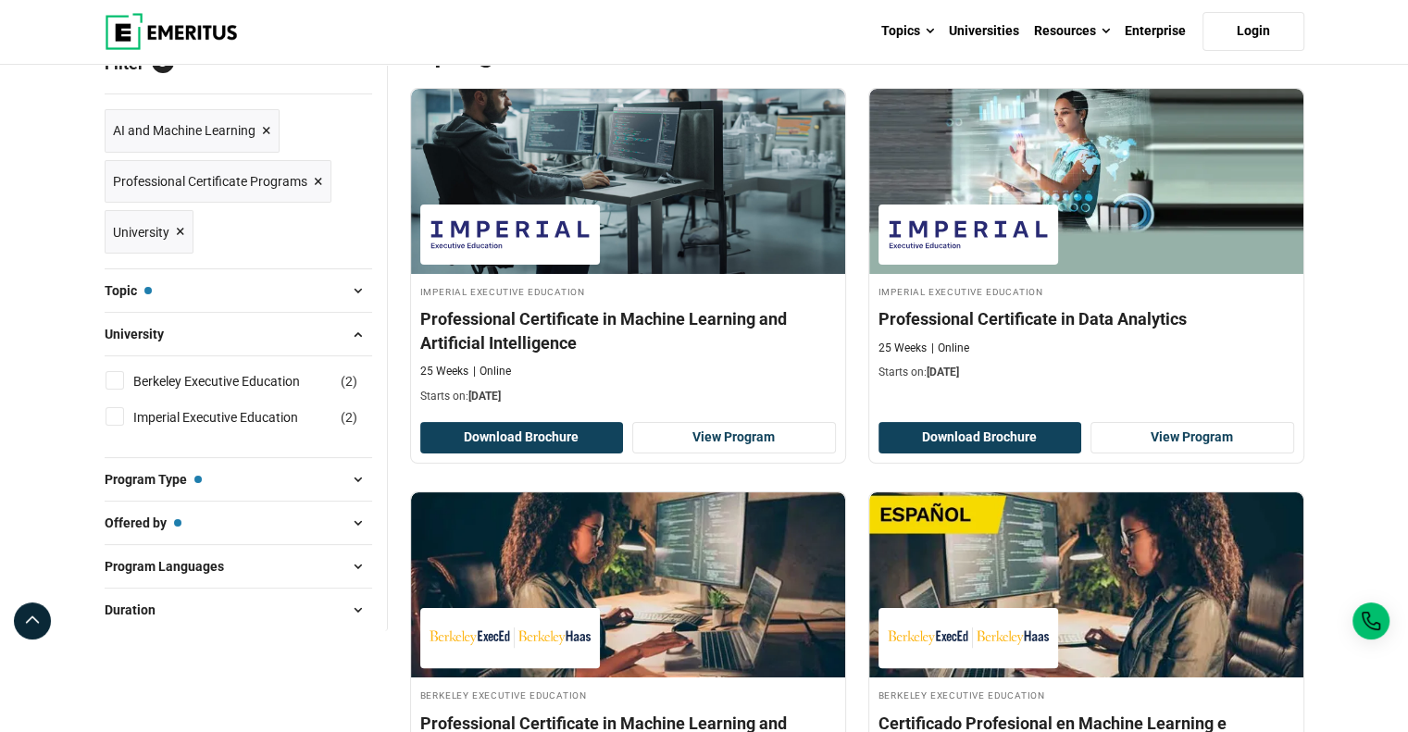
scroll to position [93, 0]
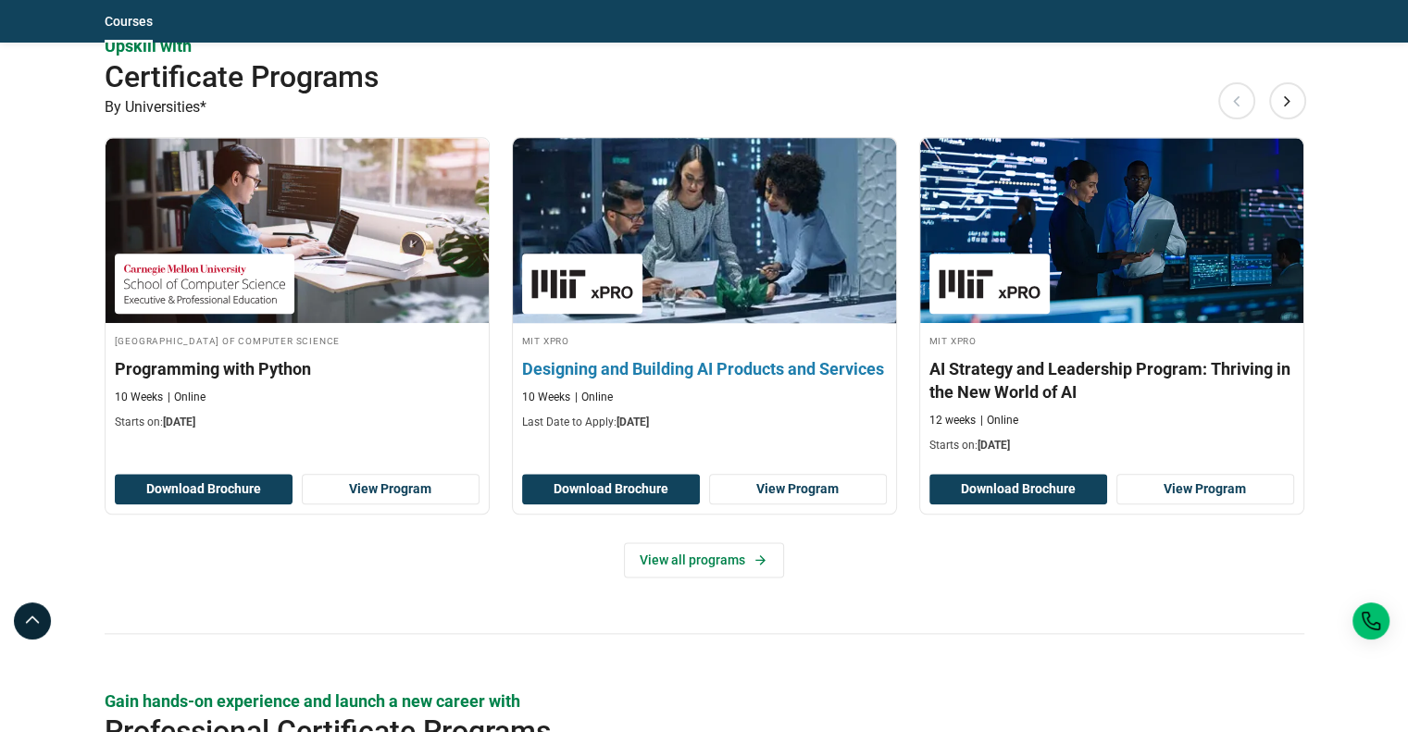
scroll to position [2171, 0]
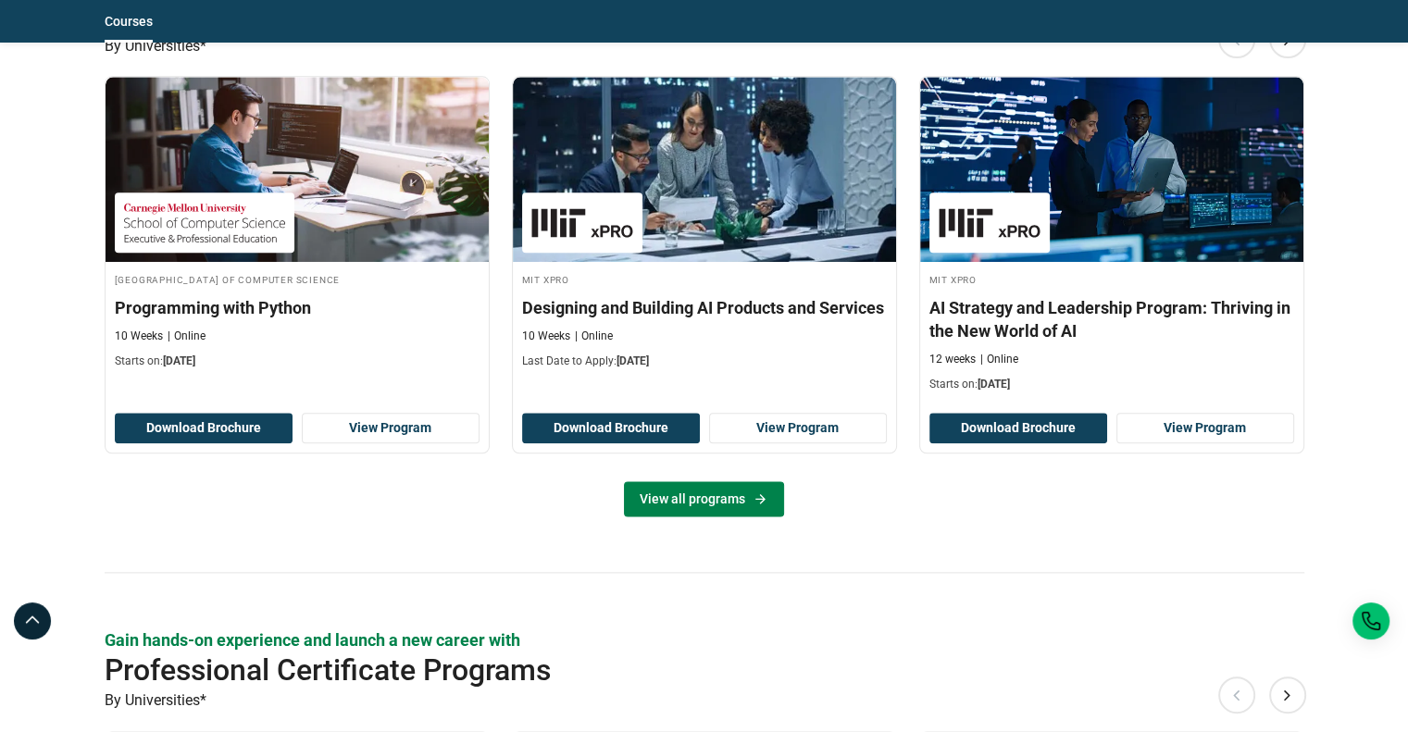
click at [743, 490] on link "View all programs" at bounding box center [704, 498] width 160 height 35
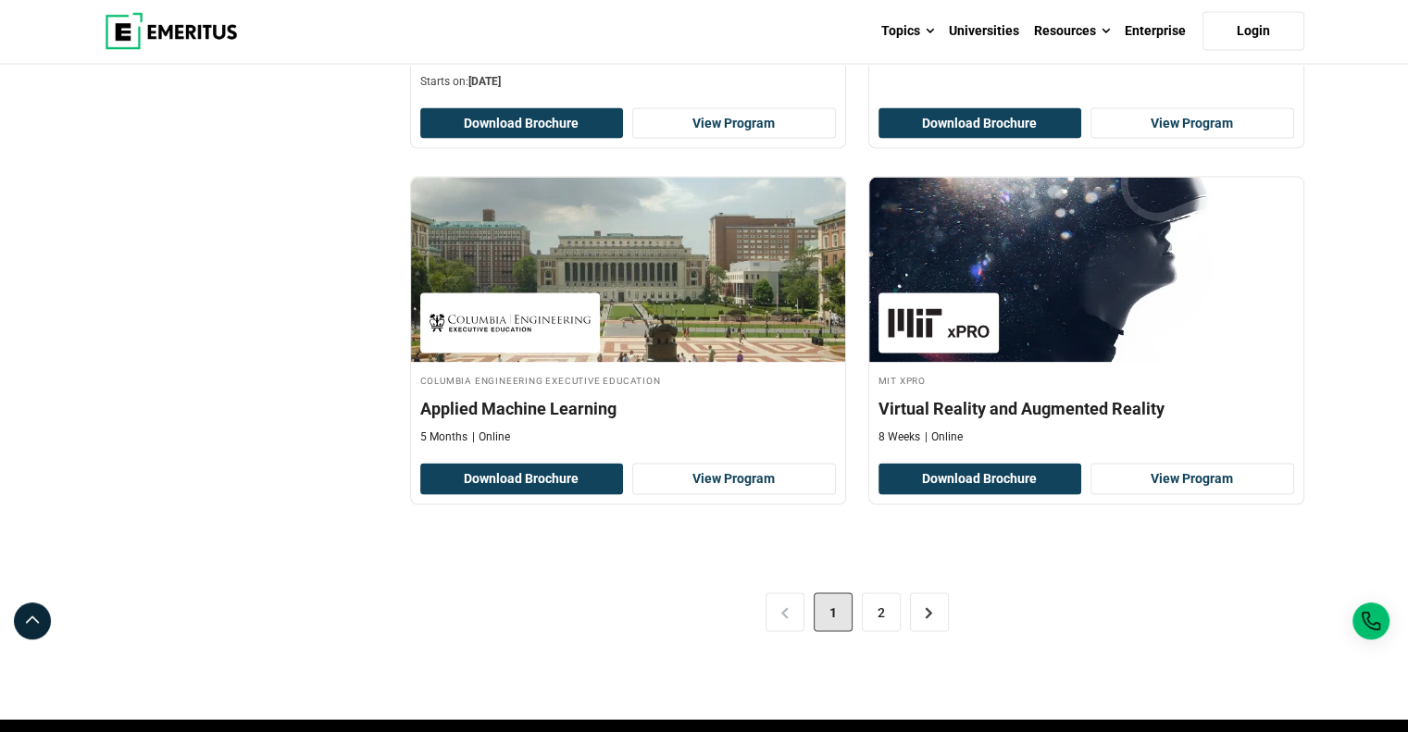
scroll to position [3979, 0]
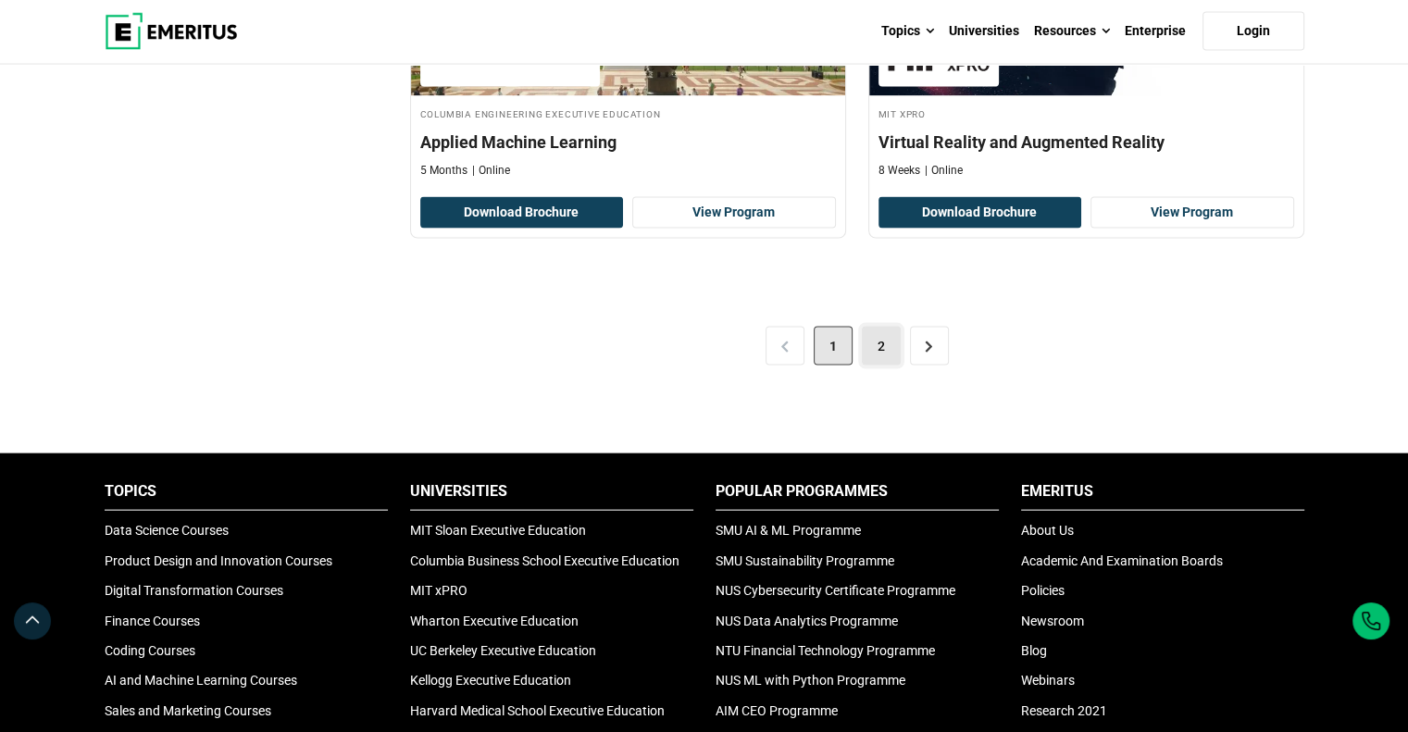
click at [880, 348] on link "2" at bounding box center [881, 346] width 39 height 39
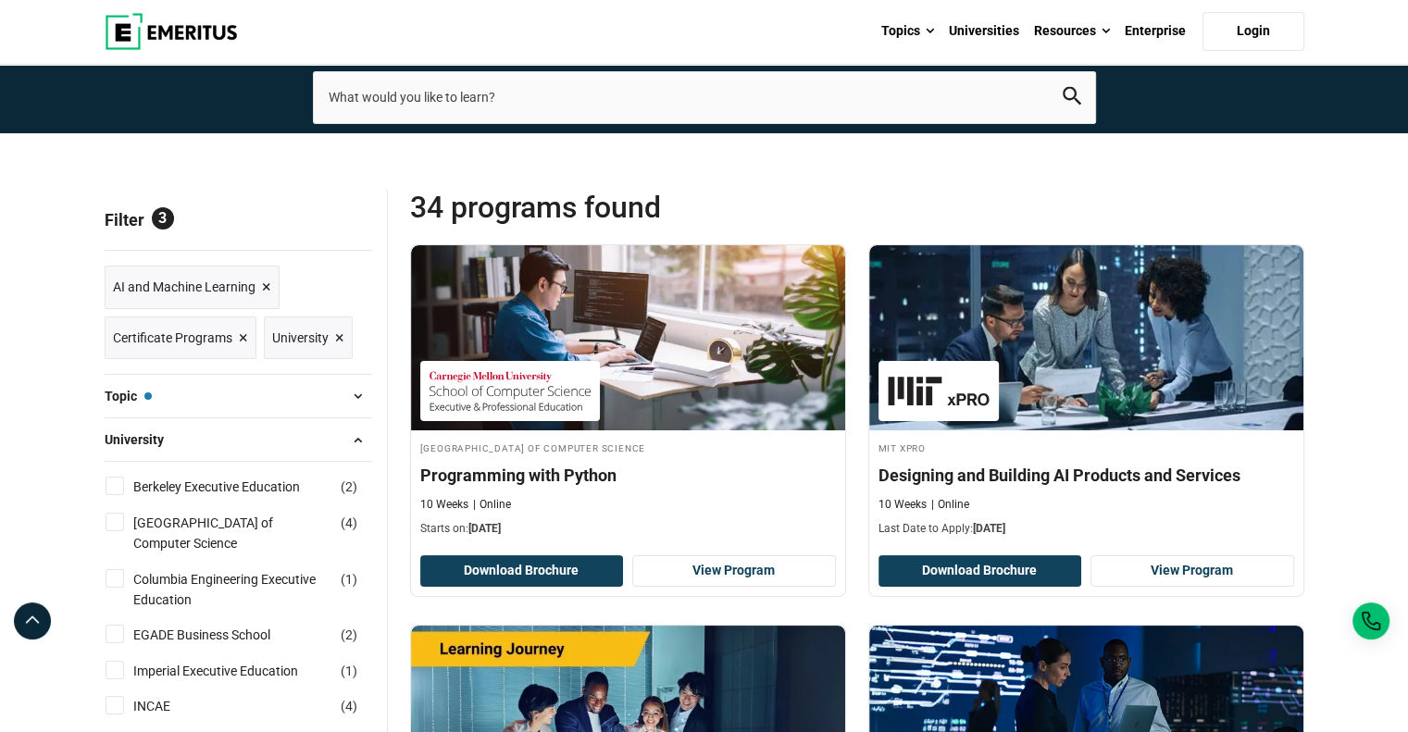
scroll to position [0, 0]
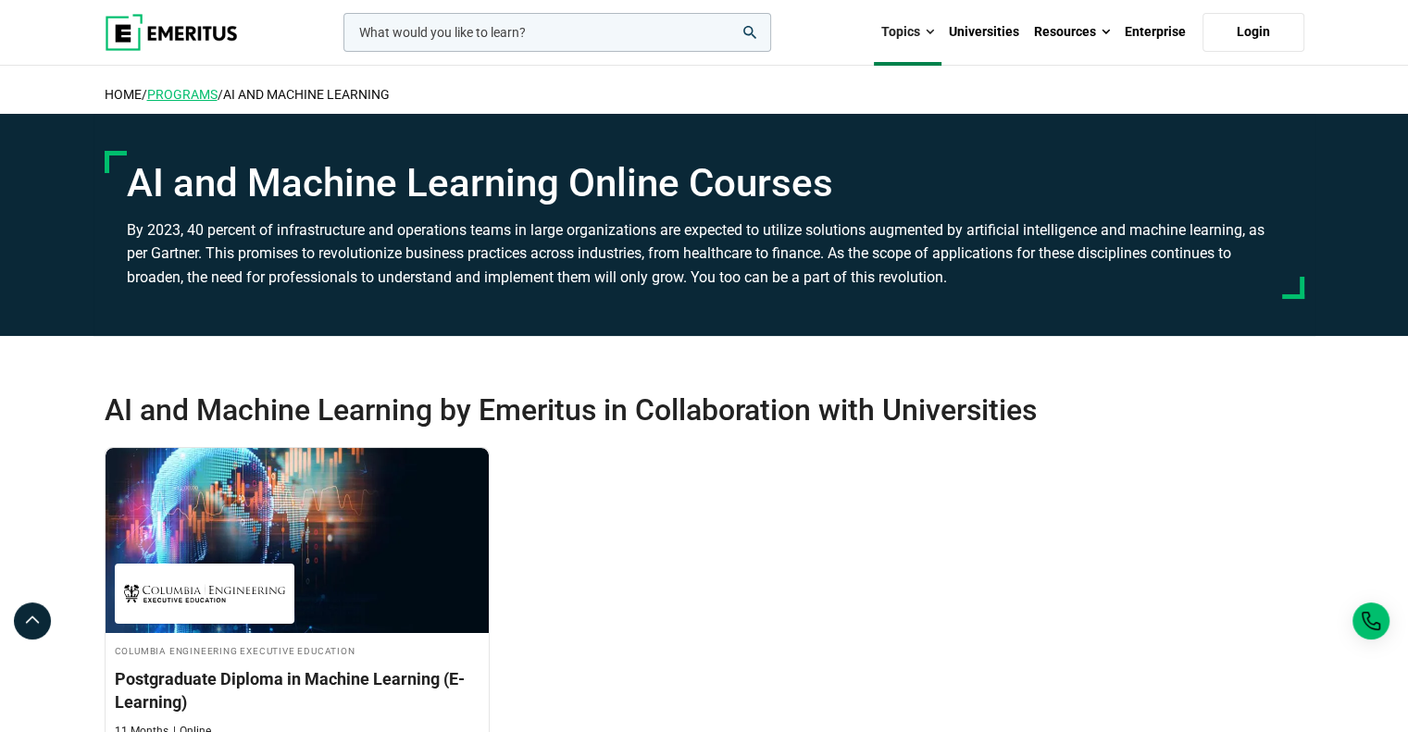
click at [189, 93] on link "Programs" at bounding box center [182, 94] width 70 height 15
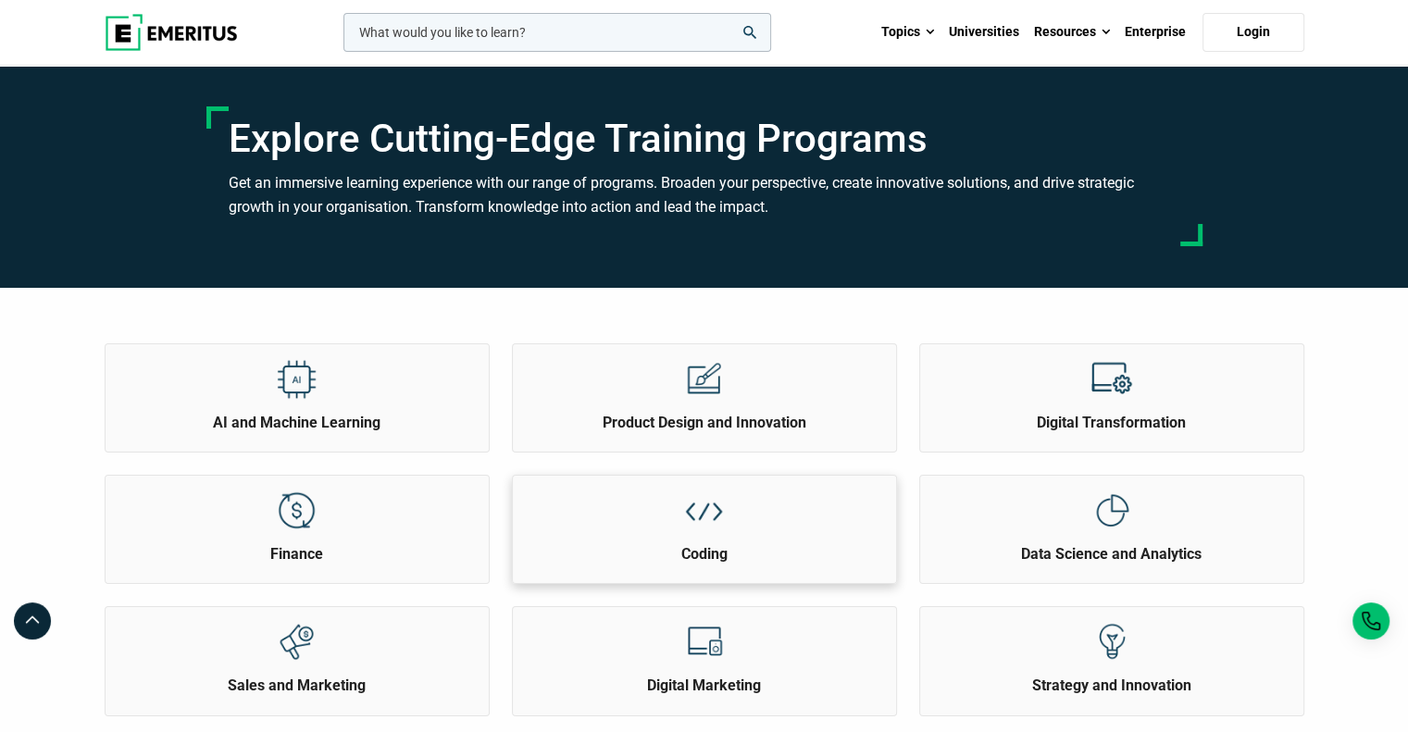
click at [723, 523] on img at bounding box center [704, 511] width 42 height 42
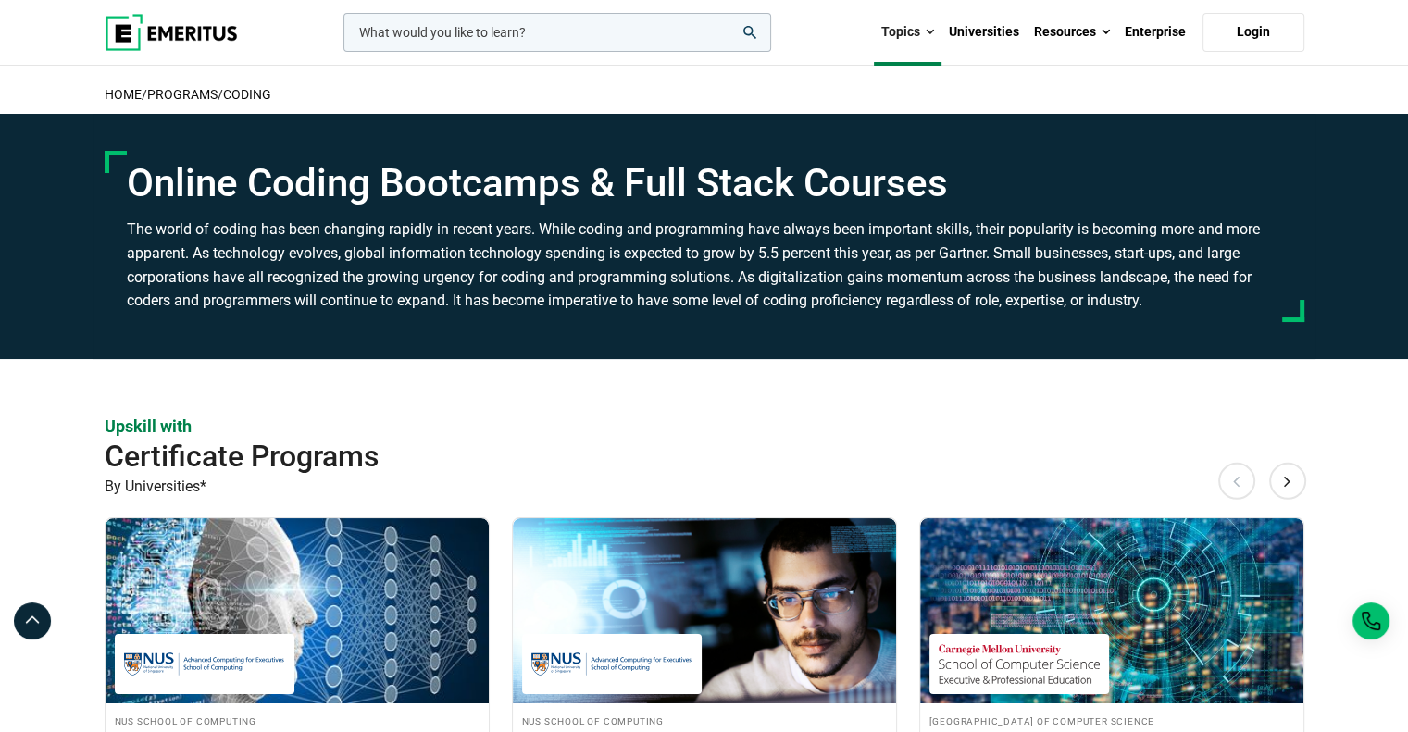
scroll to position [370, 0]
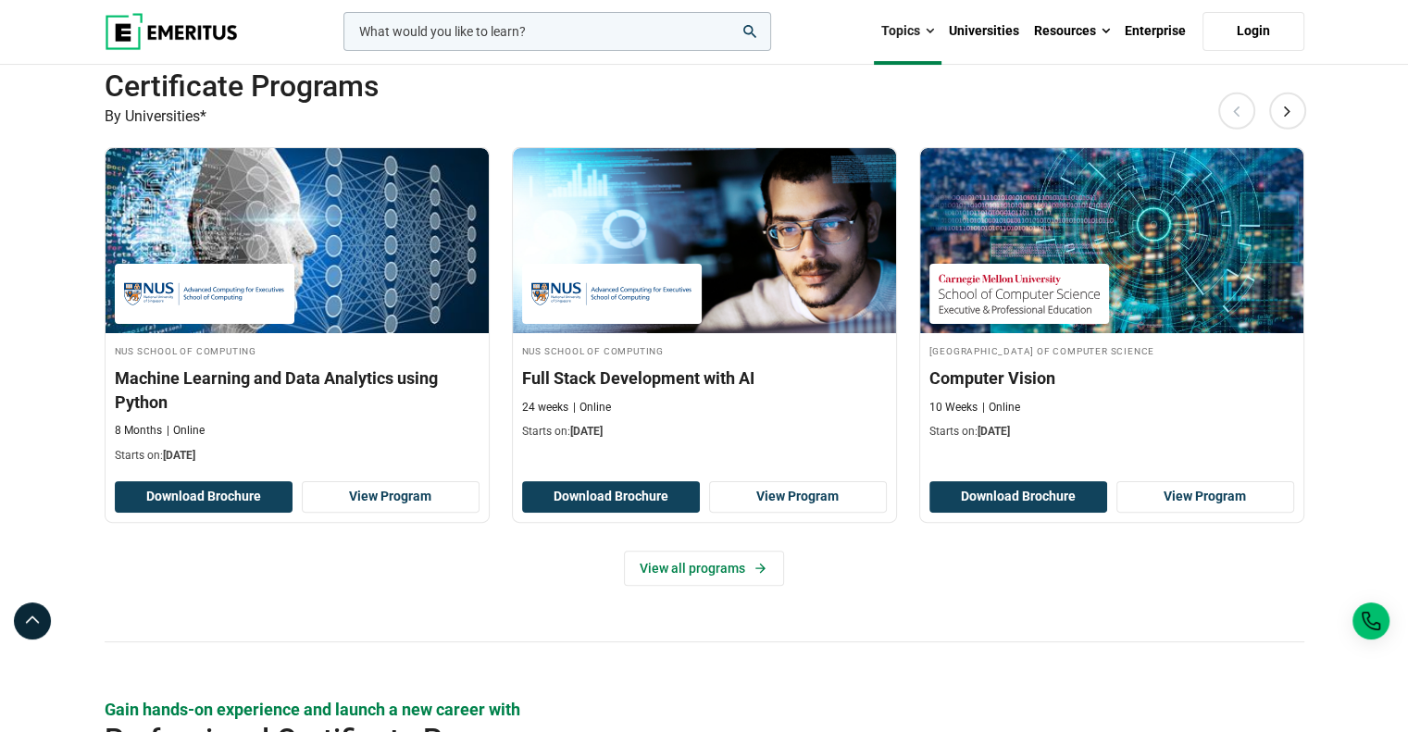
click at [1085, 591] on div "Upskill with Certificate Programs By Universities* Previous NUS School of Compu…" at bounding box center [704, 343] width 1199 height 598
click at [754, 568] on icon at bounding box center [760, 568] width 16 height 15
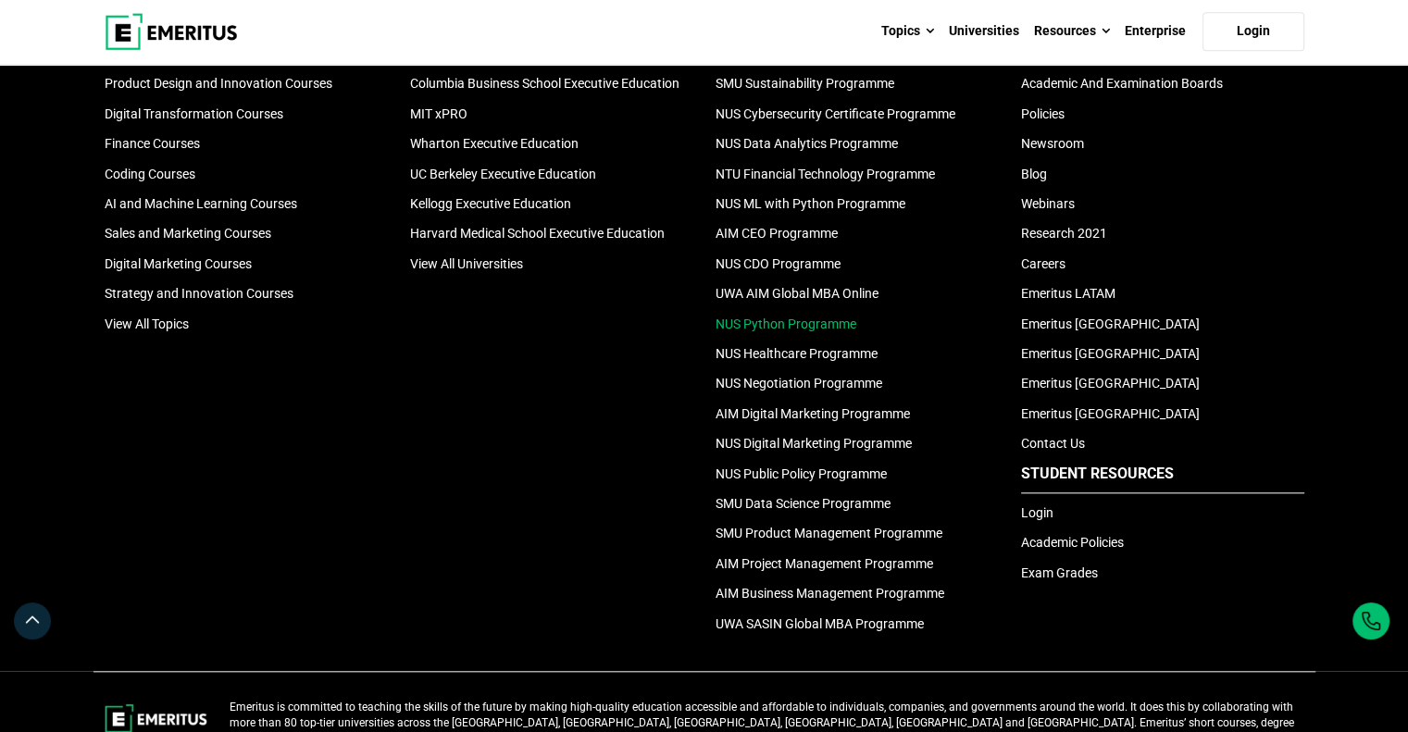
scroll to position [1851, 0]
